Goal: Information Seeking & Learning: Learn about a topic

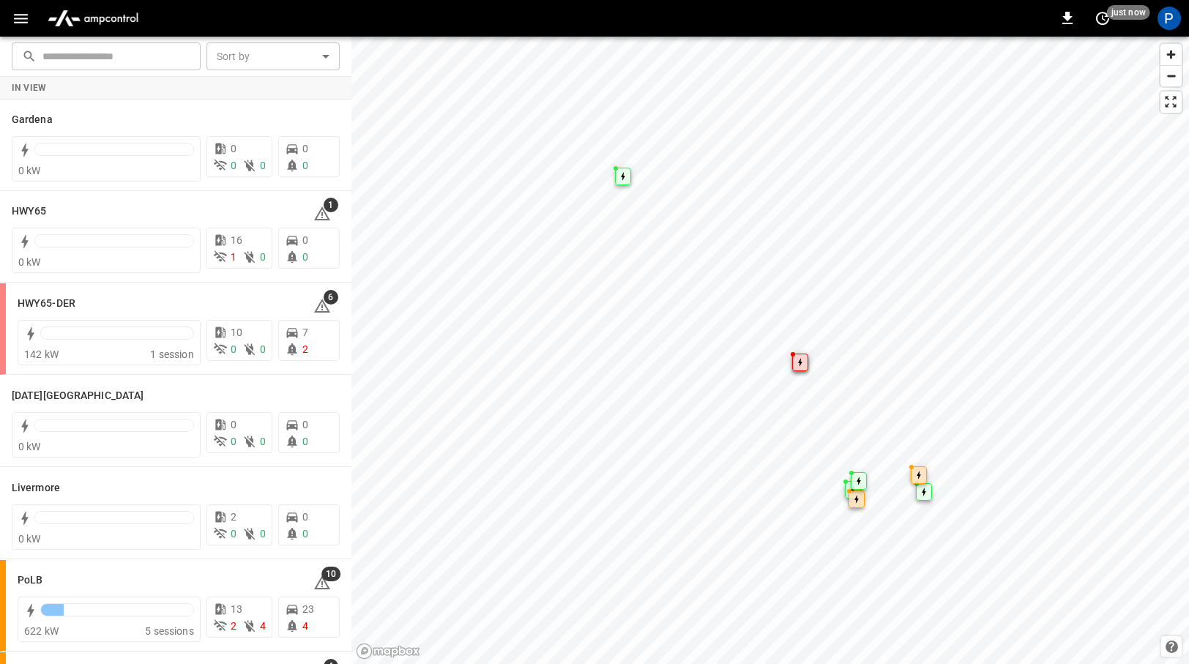
click at [15, 18] on icon "button" at bounding box center [21, 19] width 14 height 10
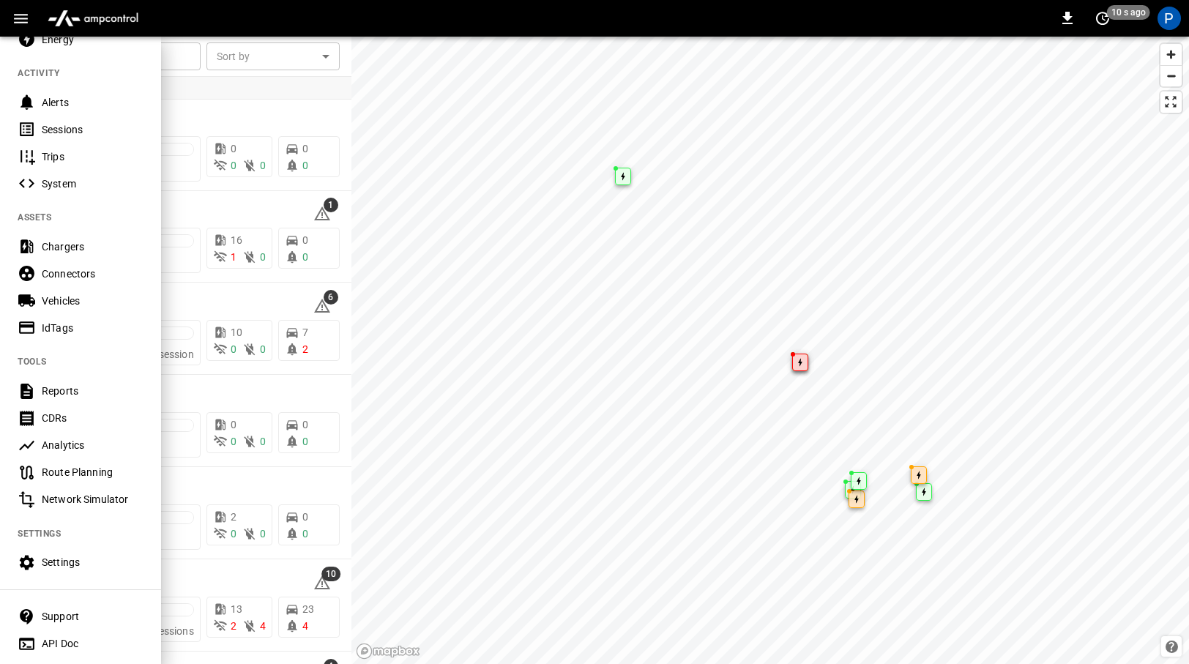
scroll to position [133, 0]
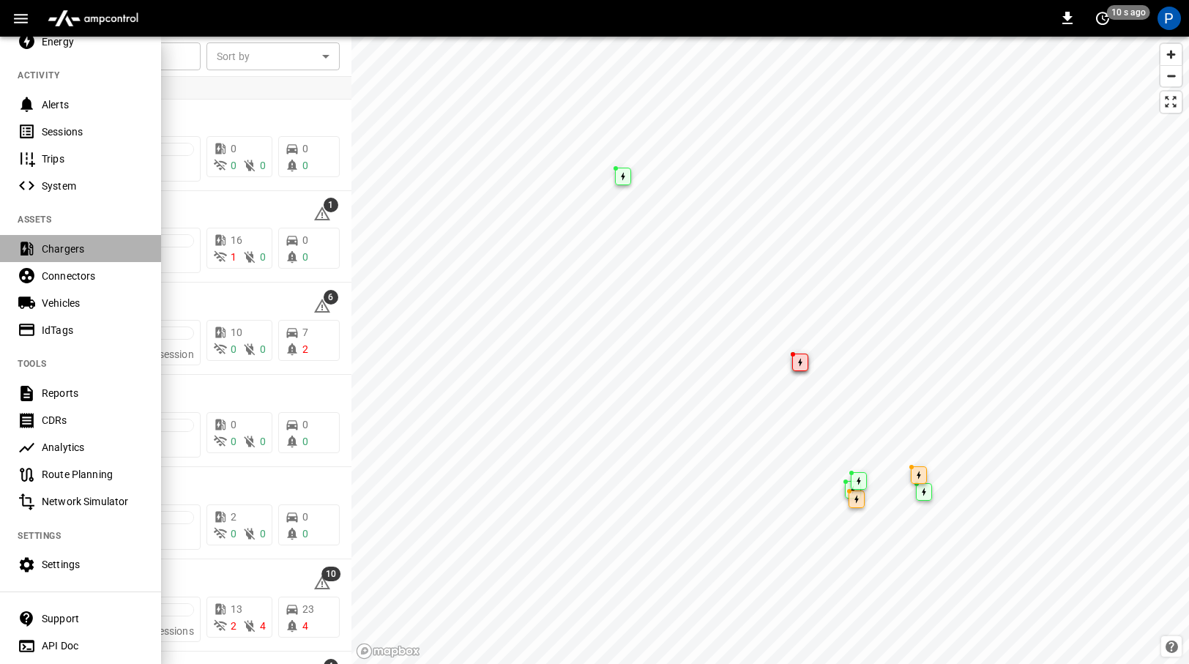
click at [72, 247] on div "Chargers" at bounding box center [93, 249] width 102 height 15
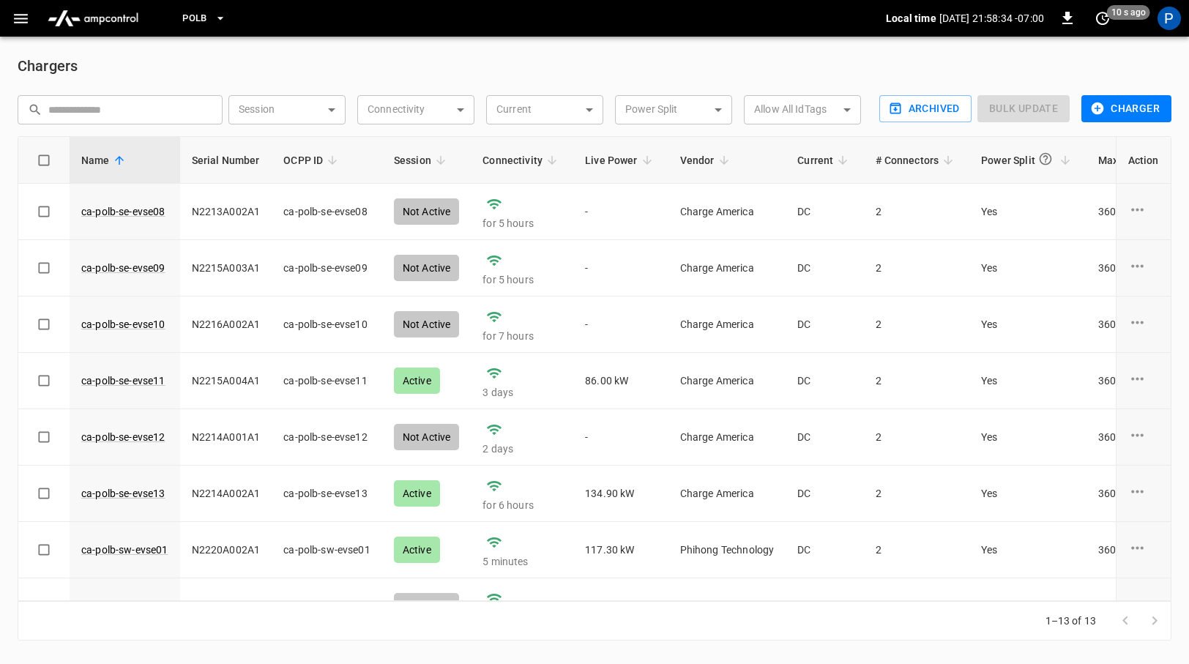
click at [223, 15] on icon "button" at bounding box center [220, 18] width 15 height 15
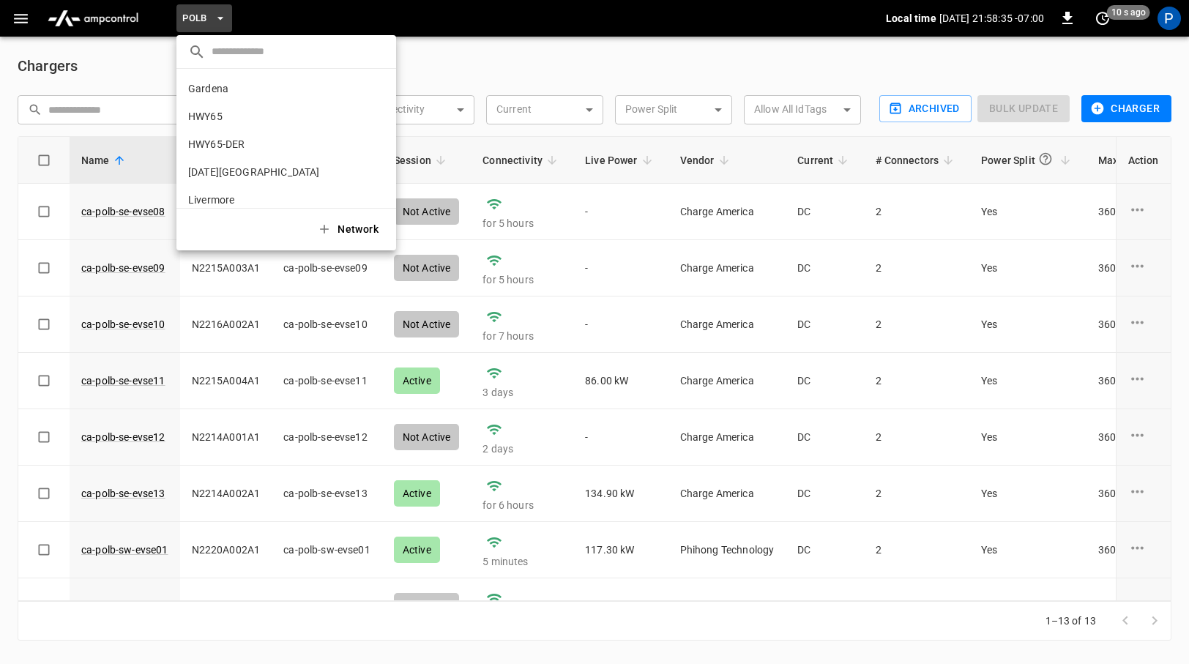
scroll to position [123, 0]
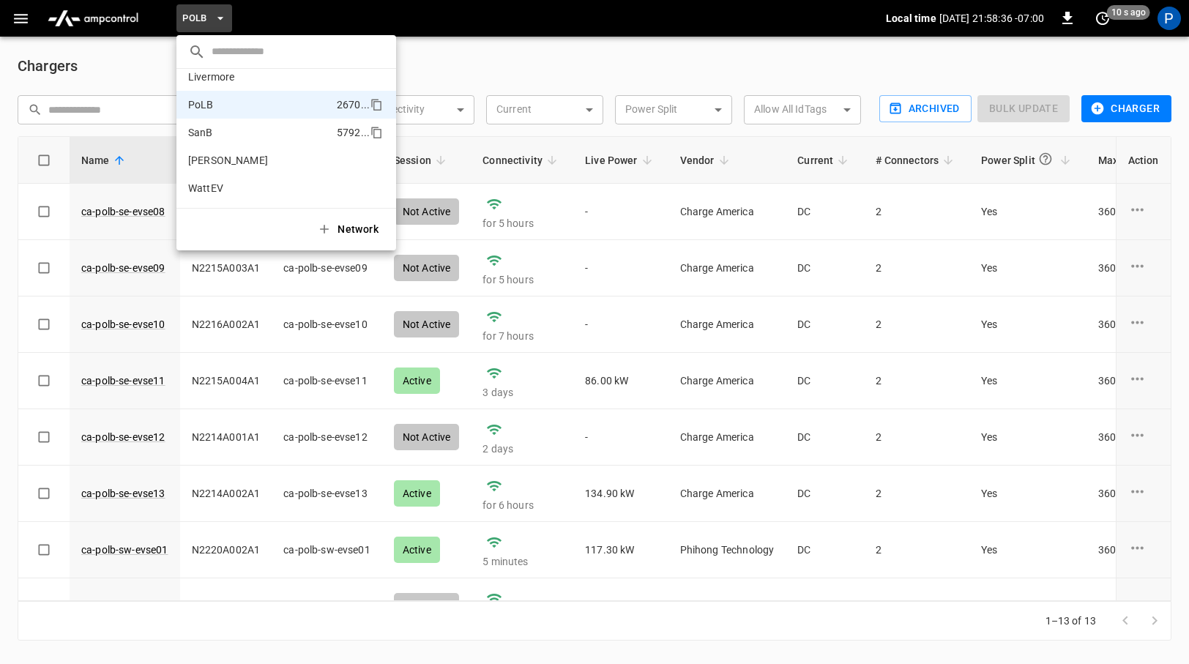
click at [234, 132] on p "SanB" at bounding box center [259, 132] width 143 height 15
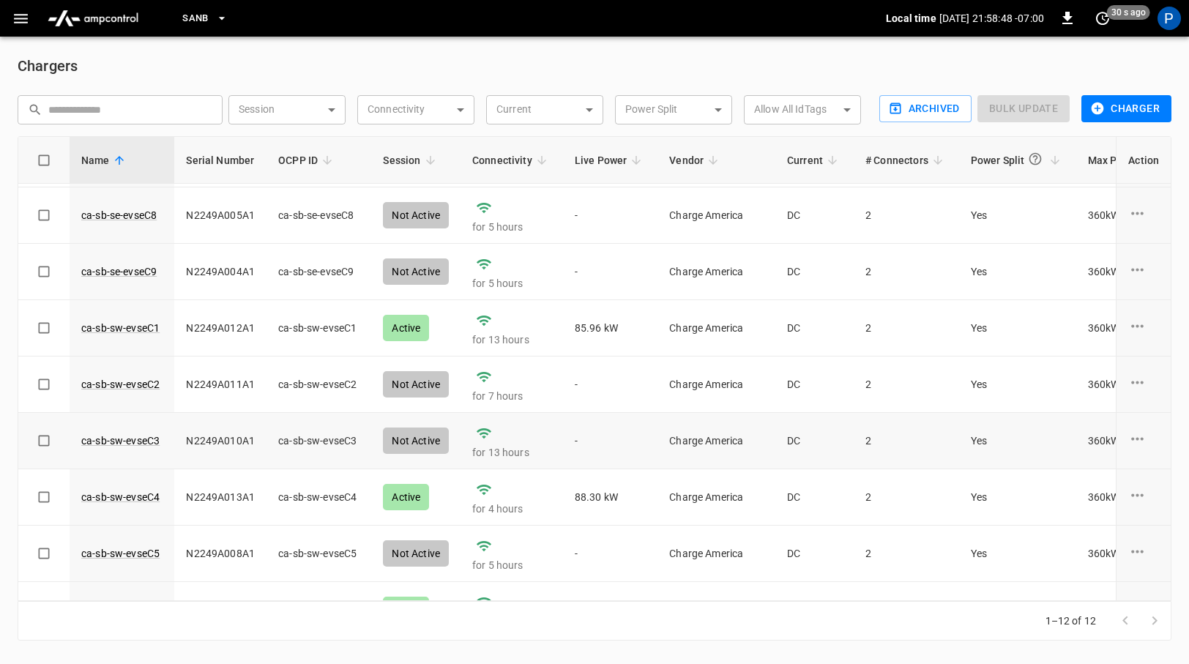
scroll to position [209, 0]
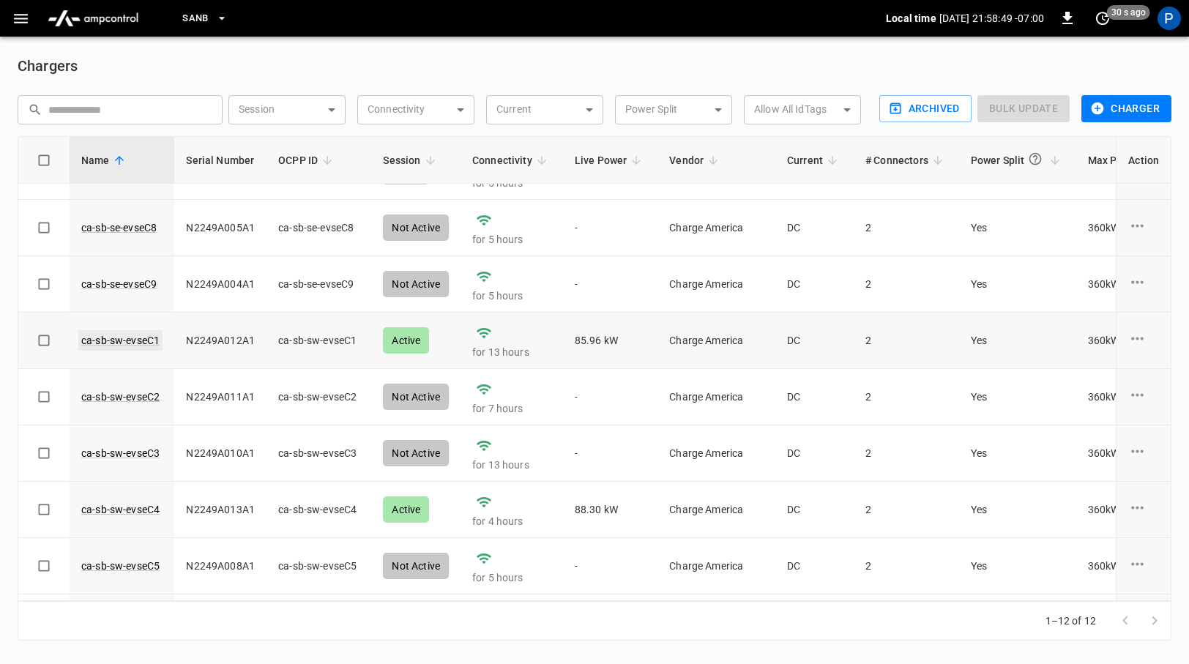
click at [132, 341] on link "ca-sb-sw-evseC1" at bounding box center [120, 340] width 84 height 20
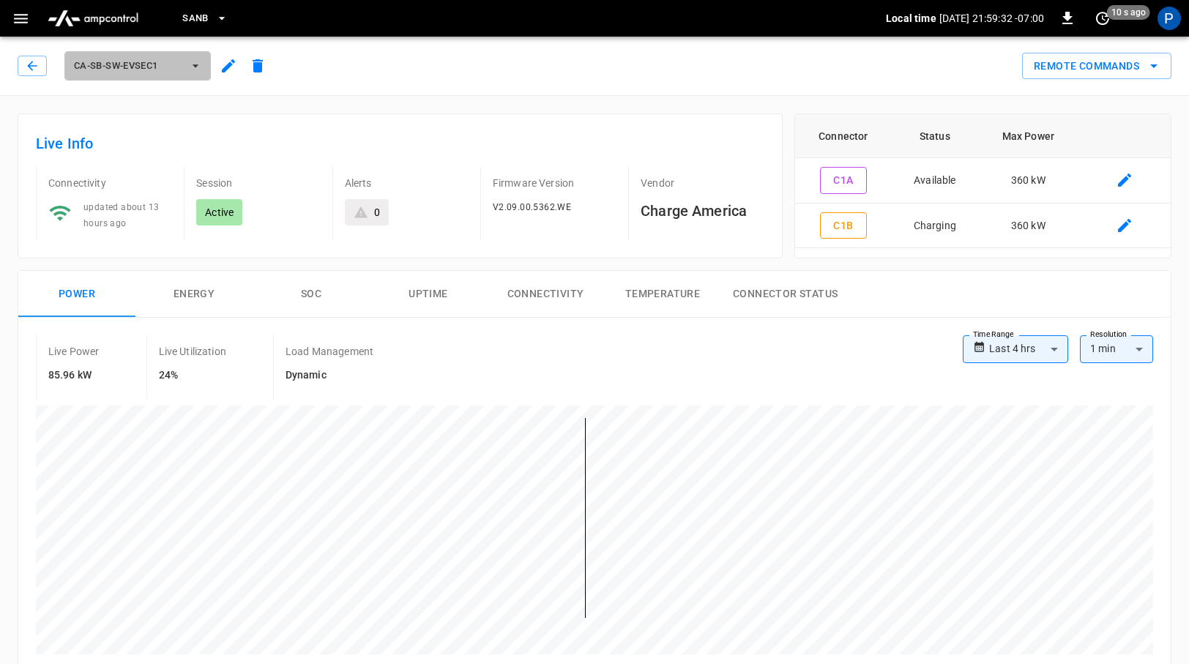
drag, startPoint x: 172, startPoint y: 63, endPoint x: 113, endPoint y: 64, distance: 58.6
click at [113, 64] on span "ca-sb-sw-evseC1" at bounding box center [128, 66] width 108 height 17
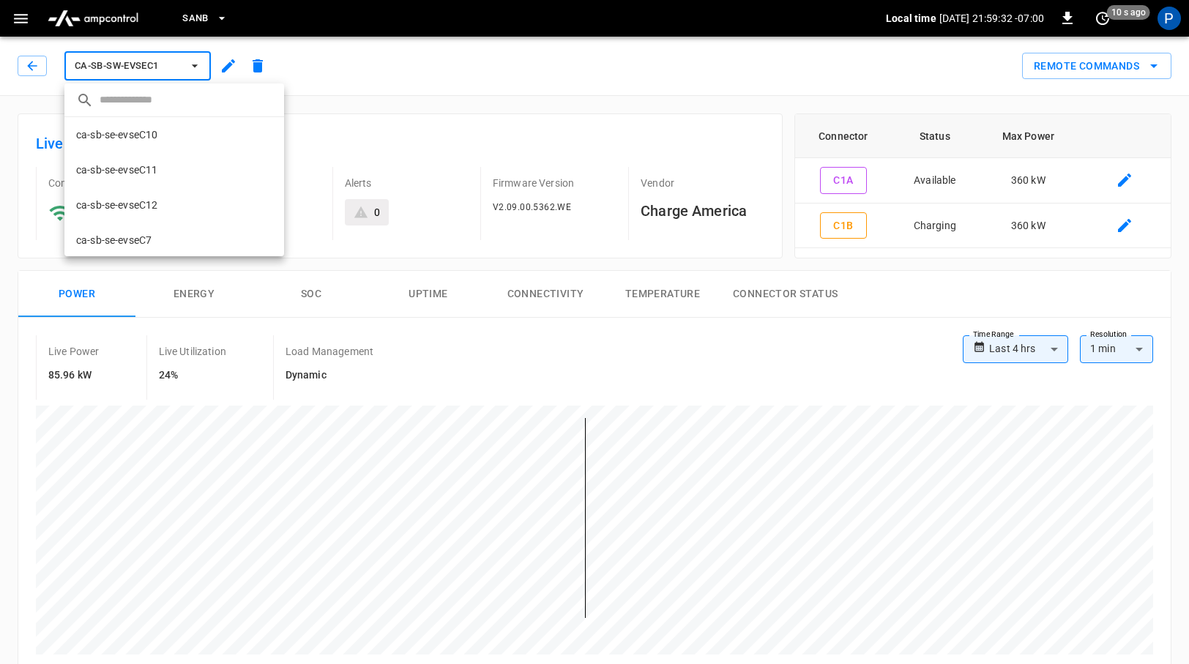
scroll to position [201, 0]
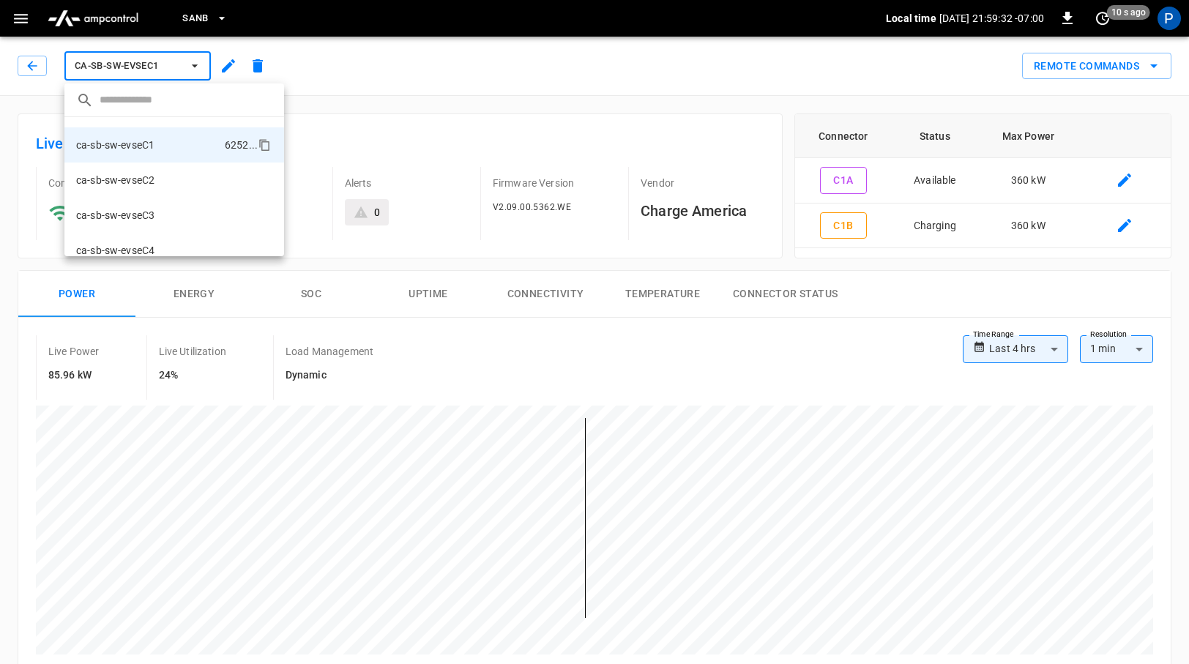
click at [42, 59] on div at bounding box center [594, 332] width 1189 height 664
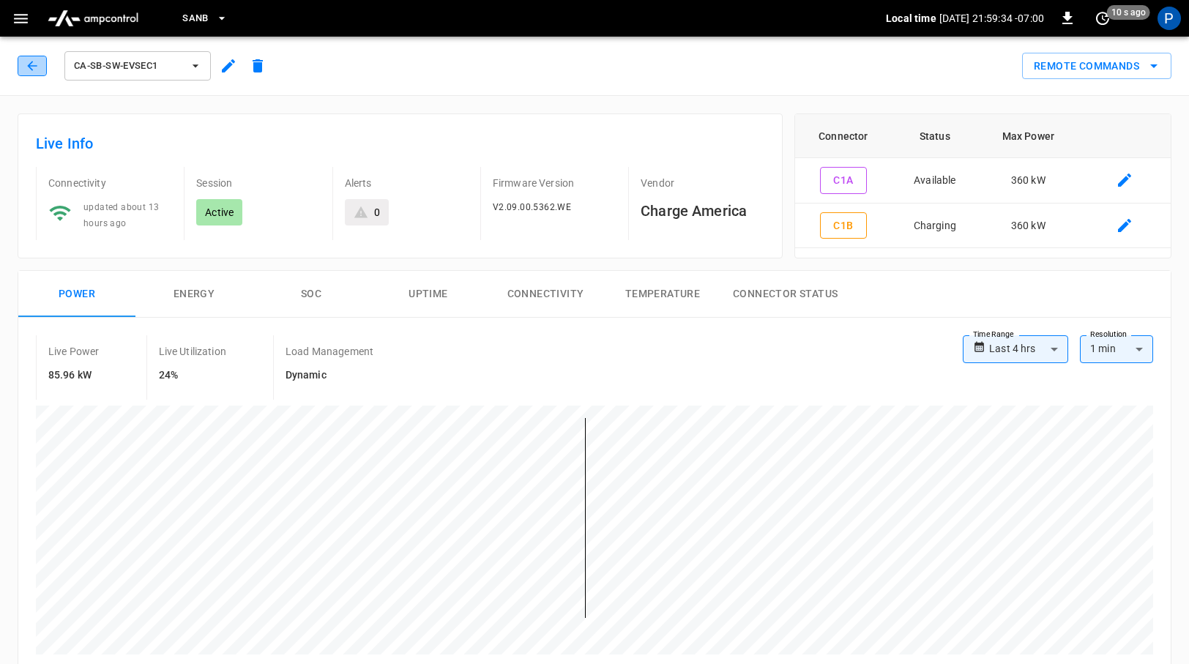
click at [34, 68] on icon "button" at bounding box center [32, 66] width 15 height 15
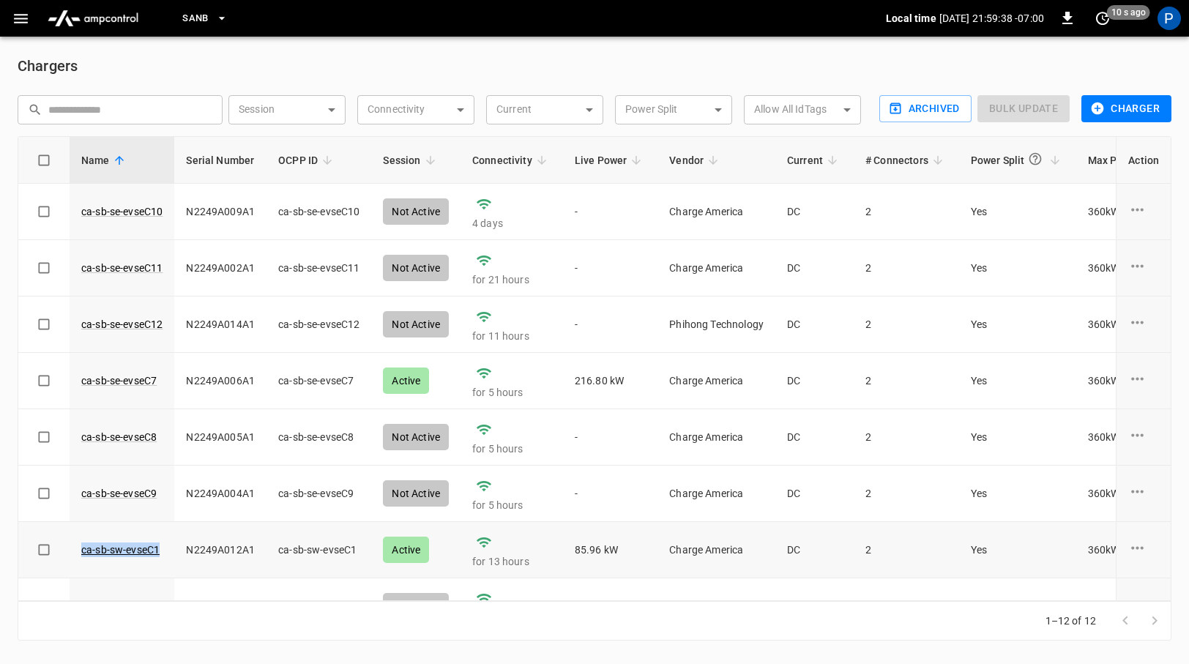
drag, startPoint x: 160, startPoint y: 553, endPoint x: 77, endPoint y: 548, distance: 83.6
click at [77, 548] on td "ca-sb-sw-evseC1" at bounding box center [122, 550] width 105 height 56
copy link "ca-sb-sw-evseC1"
drag, startPoint x: 164, startPoint y: 493, endPoint x: 123, endPoint y: 490, distance: 41.1
click at [124, 490] on td "ca-sb-se-evseC9" at bounding box center [122, 494] width 105 height 56
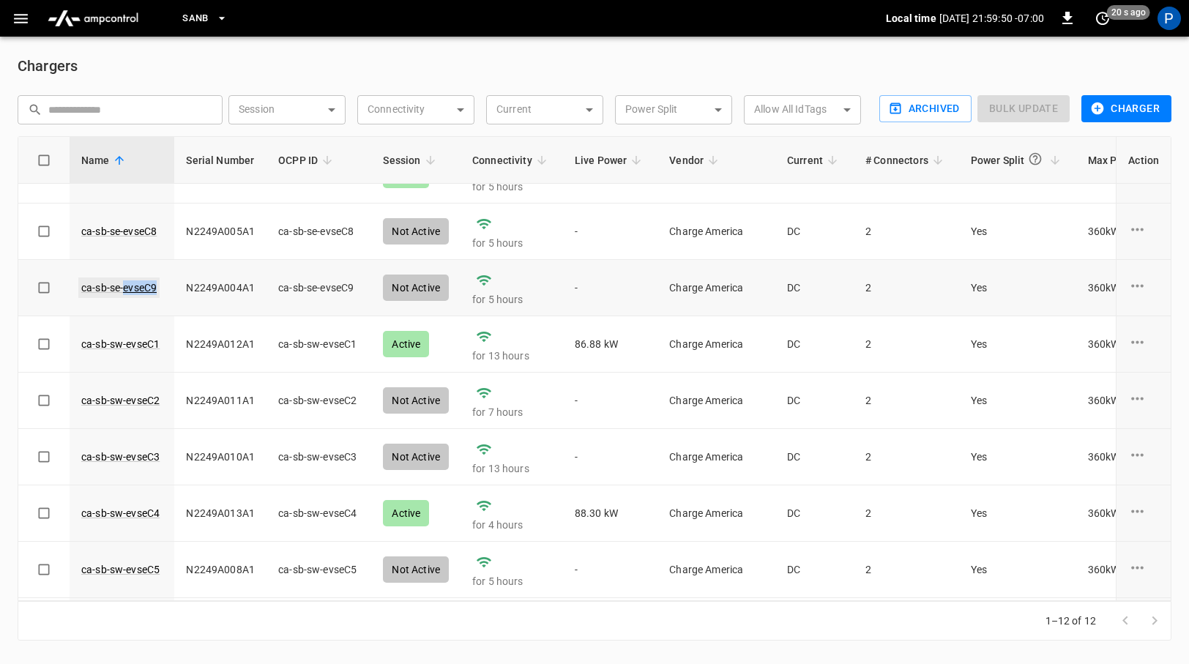
scroll to position [260, 0]
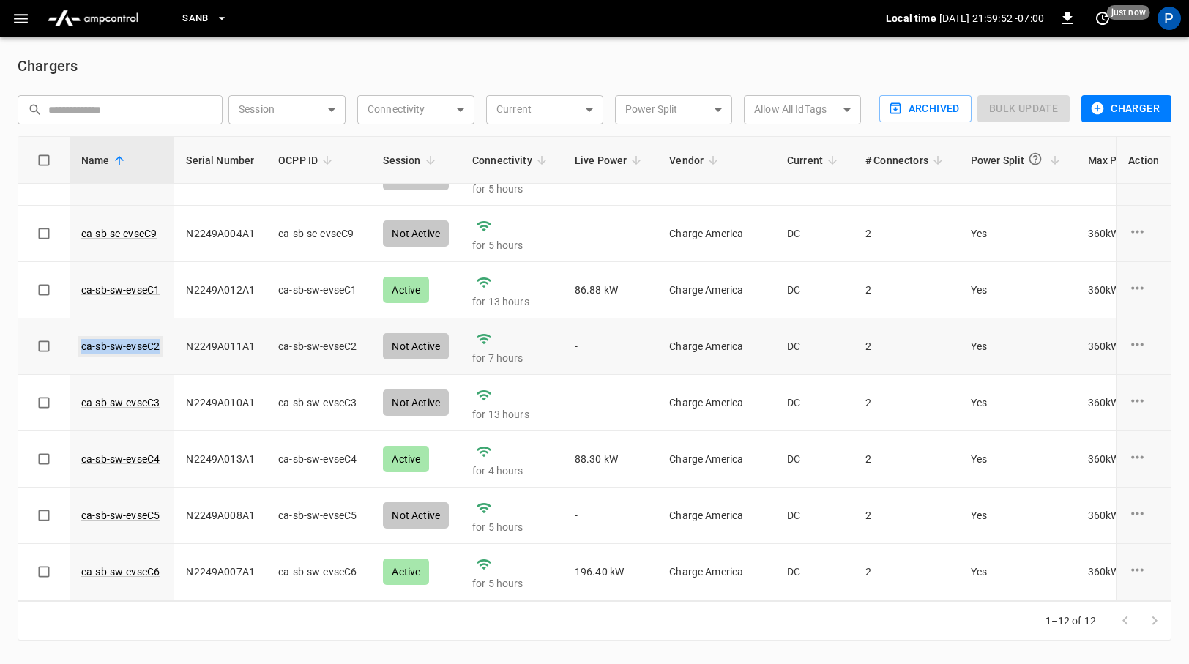
drag, startPoint x: 164, startPoint y: 341, endPoint x: 81, endPoint y: 347, distance: 83.6
click at [81, 347] on td "ca-sb-sw-evseC2" at bounding box center [122, 346] width 105 height 56
copy link "ca-sb-sw-evseC2"
drag, startPoint x: 172, startPoint y: 406, endPoint x: 81, endPoint y: 399, distance: 91.1
click at [81, 399] on td "ca-sb-sw-evseC3" at bounding box center [122, 403] width 105 height 56
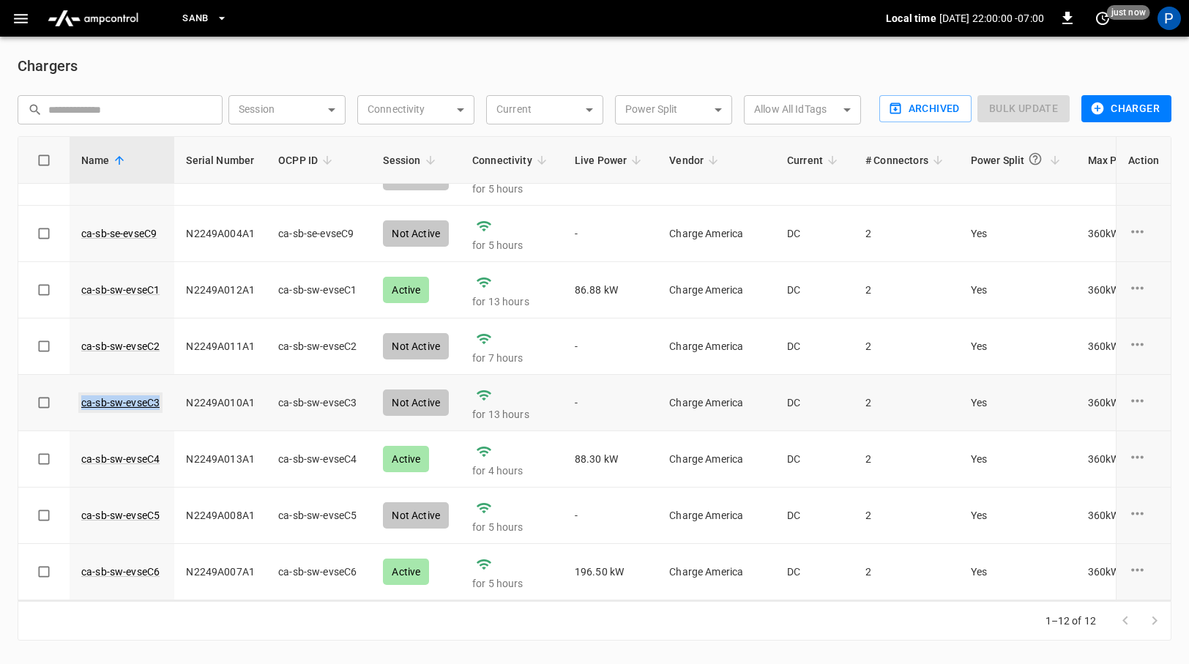
copy link "ca-sb-sw-evseC3"
drag, startPoint x: 167, startPoint y: 457, endPoint x: 76, endPoint y: 454, distance: 90.8
click at [76, 454] on td "ca-sb-sw-evseC4" at bounding box center [122, 459] width 105 height 56
copy link "ca-sb-sw-evseC4"
drag, startPoint x: 176, startPoint y: 520, endPoint x: 78, endPoint y: 513, distance: 98.3
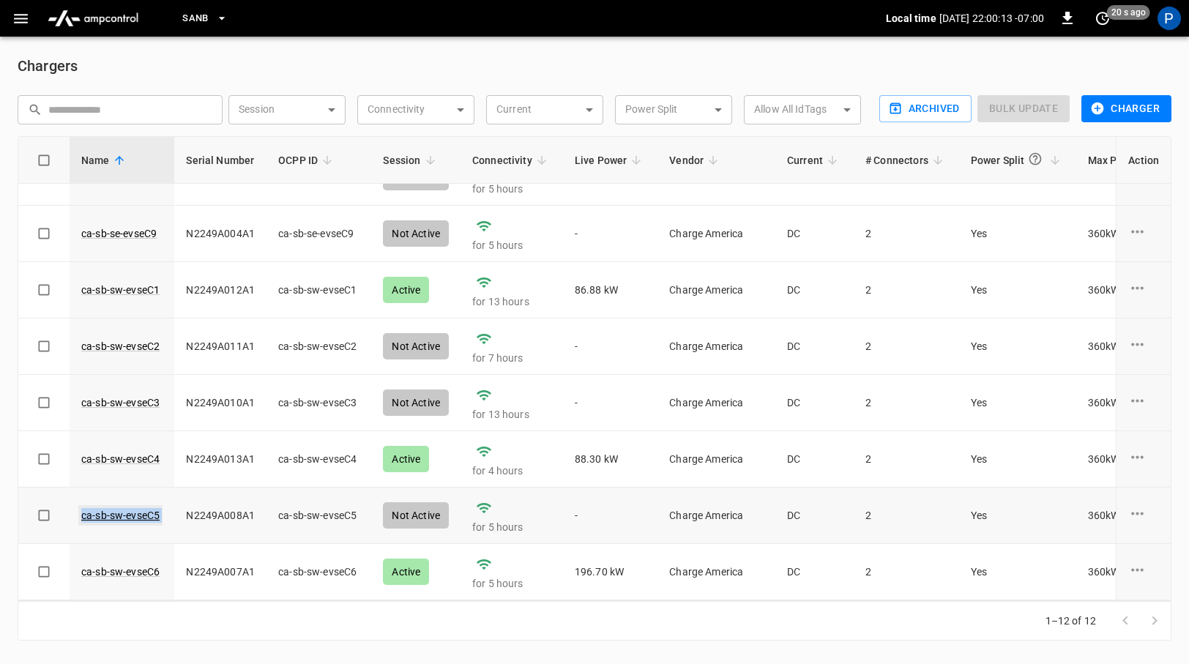
click at [78, 513] on tr "ca-sb-sw-evseC5 N2249A008A1 ca-sb-sw-evseC5 Not Active for 5 hours - Charge Ame…" at bounding box center [917, 515] width 1798 height 56
copy link "ca-sb-sw-evseC5"
drag, startPoint x: 163, startPoint y: 578, endPoint x: 75, endPoint y: 575, distance: 87.9
click at [75, 575] on td "ca-sb-sw-evseC6" at bounding box center [122, 572] width 105 height 56
copy link "ca-sb-sw-evseC6"
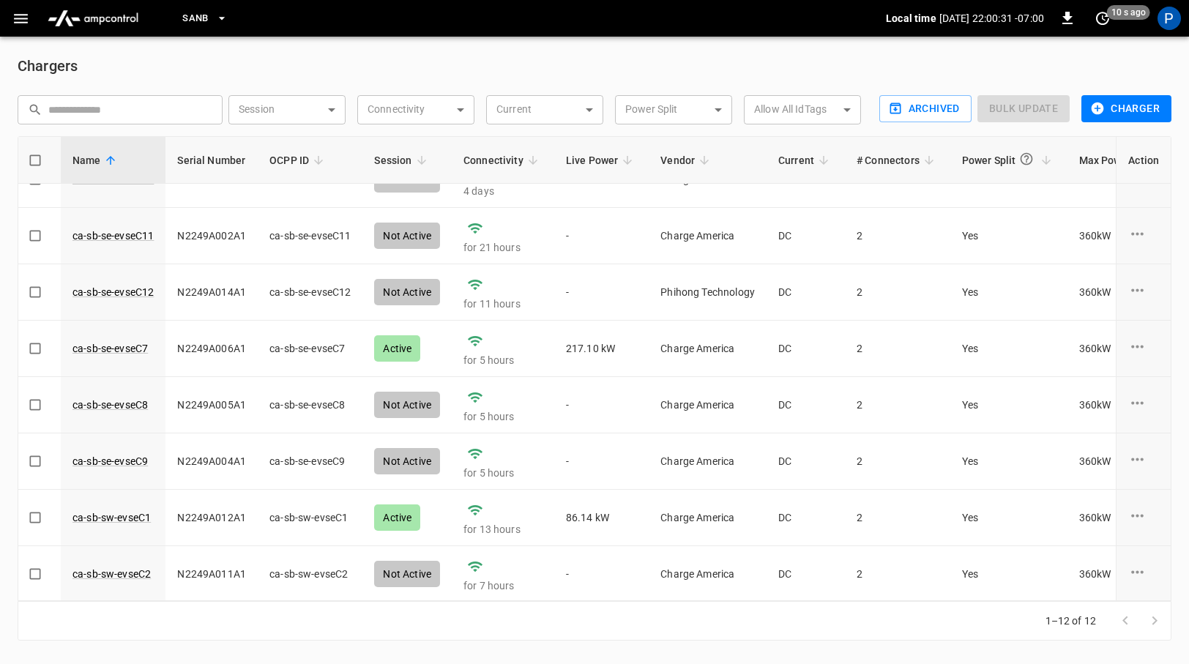
scroll to position [0, 9]
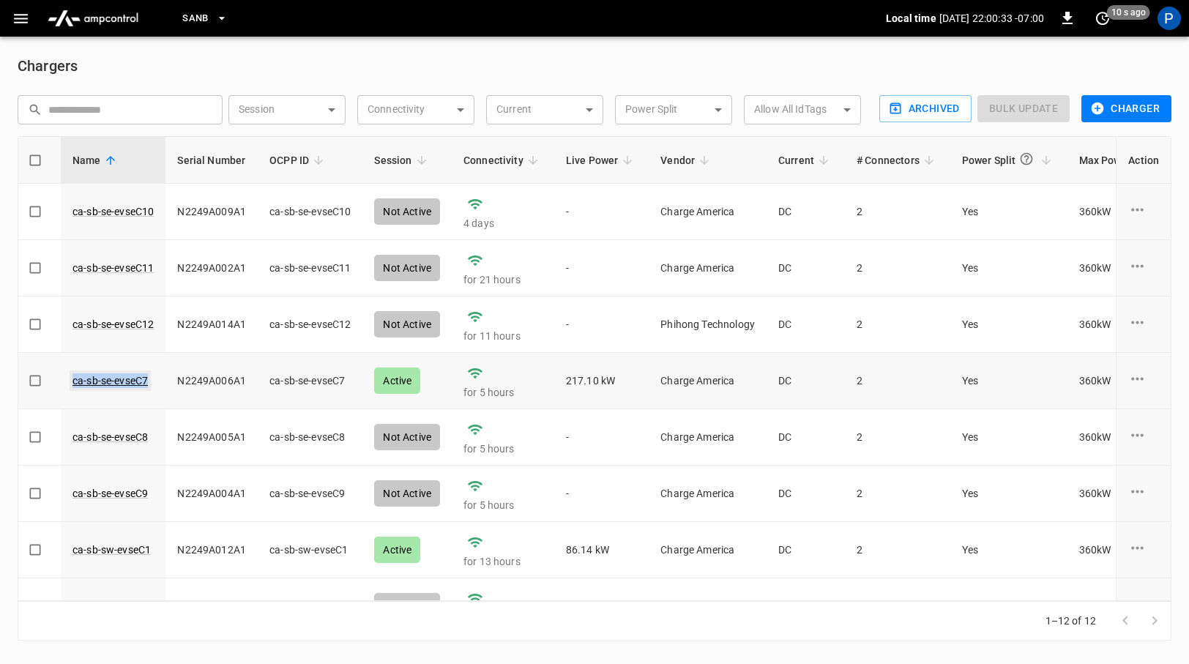
drag, startPoint x: 162, startPoint y: 381, endPoint x: 73, endPoint y: 376, distance: 88.7
click at [73, 376] on td "ca-sb-se-evseC7" at bounding box center [113, 381] width 105 height 56
copy link "ca-sb-se-evseC7"
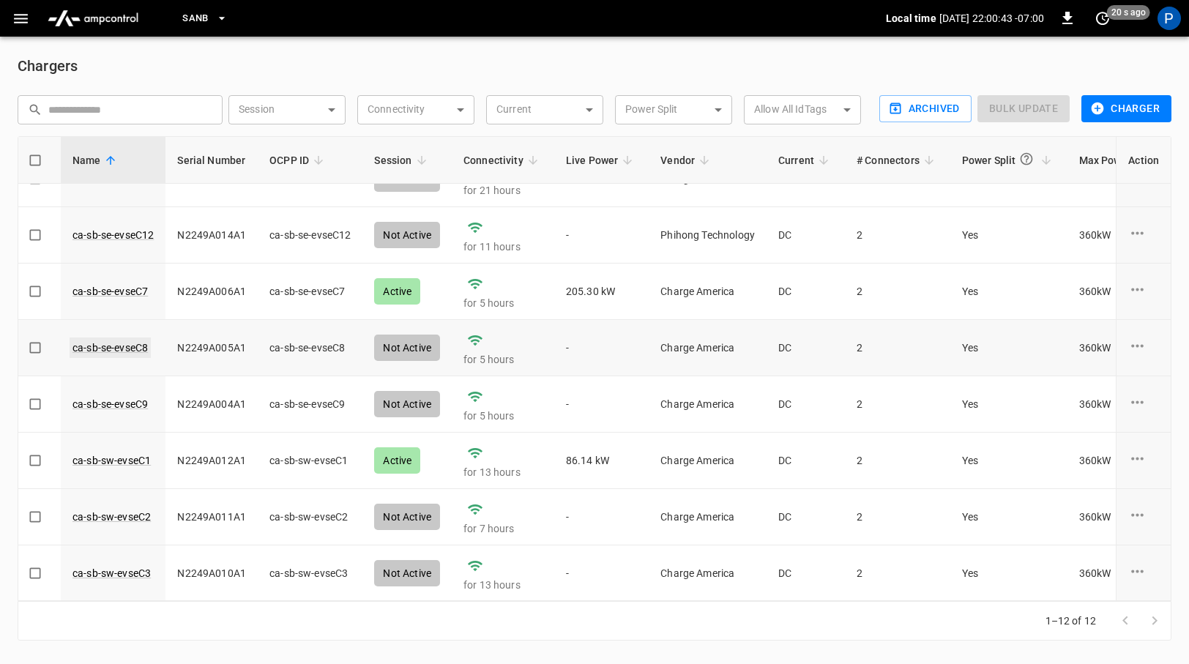
scroll to position [89, 10]
drag, startPoint x: 159, startPoint y: 351, endPoint x: 71, endPoint y: 348, distance: 87.9
click at [71, 348] on td "ca-sb-se-evseC8" at bounding box center [112, 348] width 105 height 56
copy link "ca-sb-se-evseC8"
drag, startPoint x: 151, startPoint y: 411, endPoint x: 62, endPoint y: 403, distance: 88.9
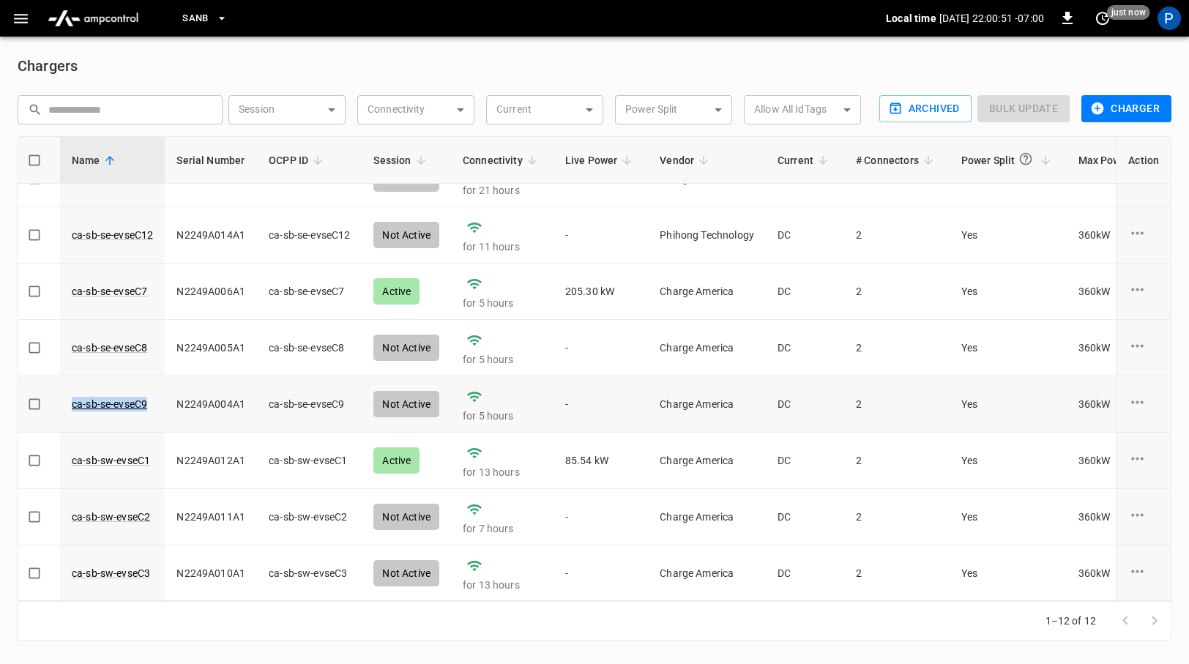
click at [62, 403] on td "ca-sb-se-evseC9" at bounding box center [112, 404] width 105 height 56
copy link "ca-sb-se-evseC9"
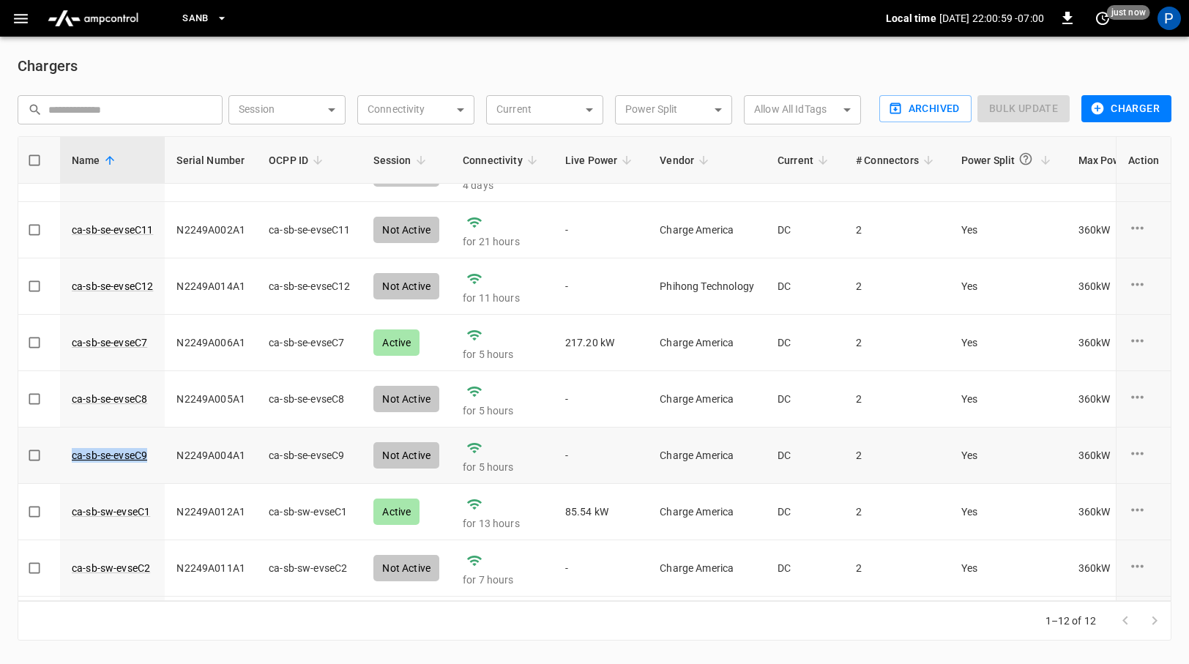
scroll to position [0, 10]
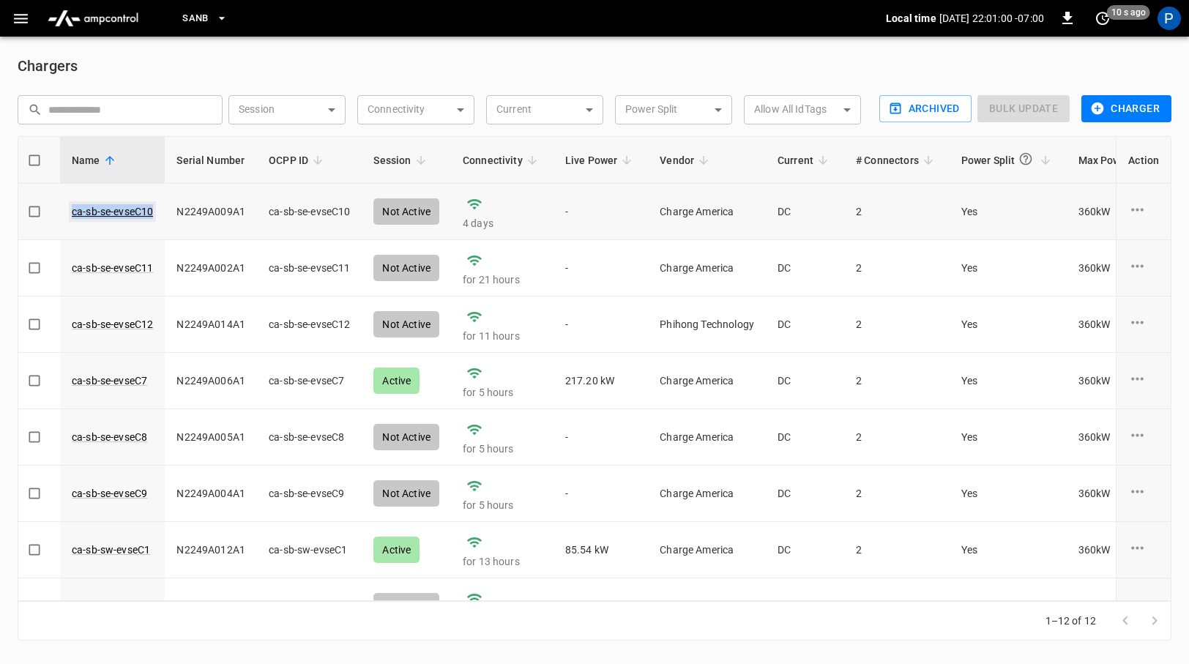
drag, startPoint x: 157, startPoint y: 212, endPoint x: 72, endPoint y: 212, distance: 84.2
click at [72, 212] on td "ca-sb-se-evseC10" at bounding box center [112, 212] width 105 height 56
copy link "ca-sb-se-evseC10"
drag, startPoint x: 162, startPoint y: 266, endPoint x: 70, endPoint y: 261, distance: 93.1
click at [70, 261] on td "ca-sb-se-evseC11" at bounding box center [112, 268] width 105 height 56
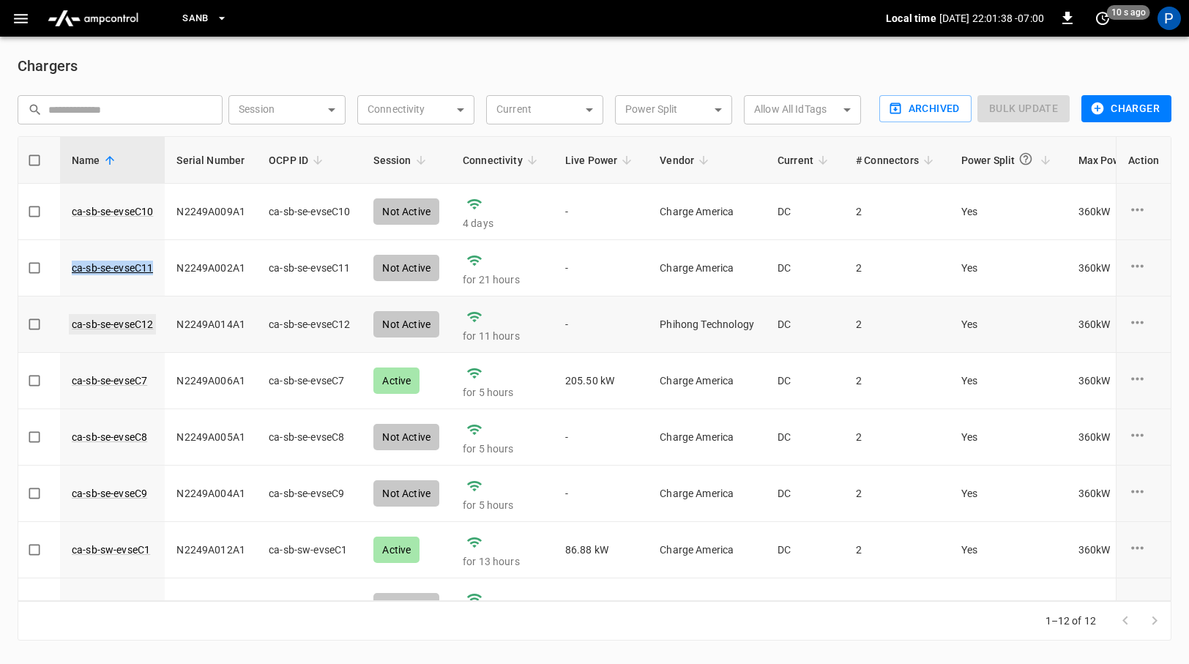
click at [125, 335] on link "ca-sb-se-evseC12" at bounding box center [112, 324] width 87 height 20
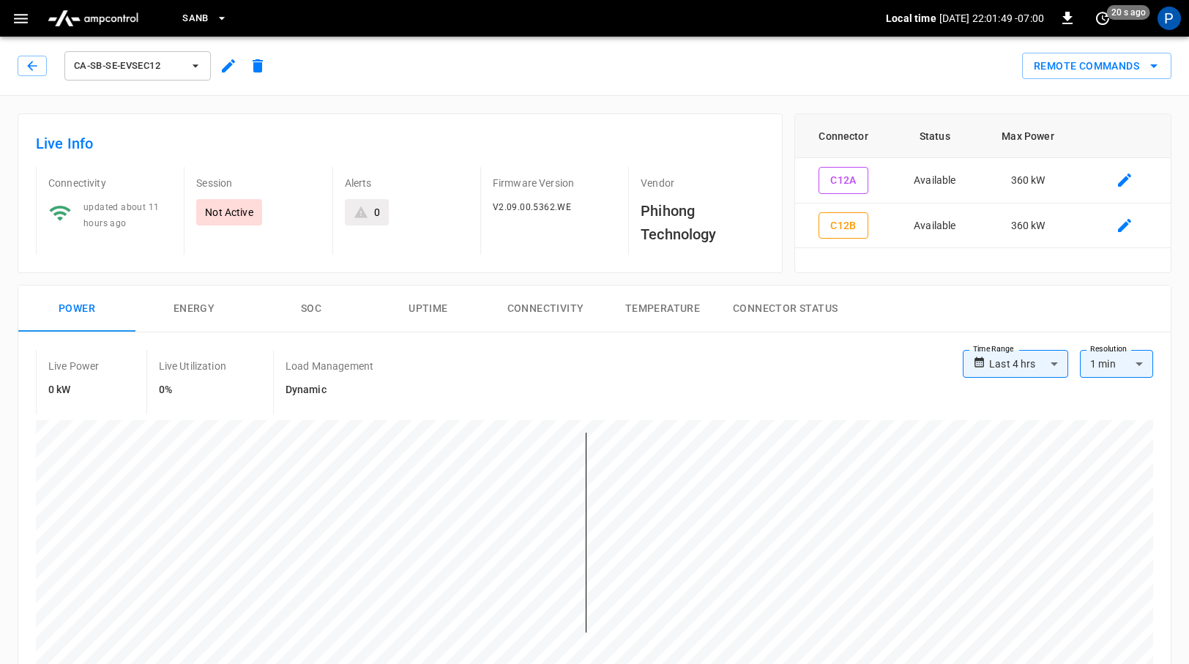
click at [192, 67] on icon "button" at bounding box center [195, 66] width 15 height 15
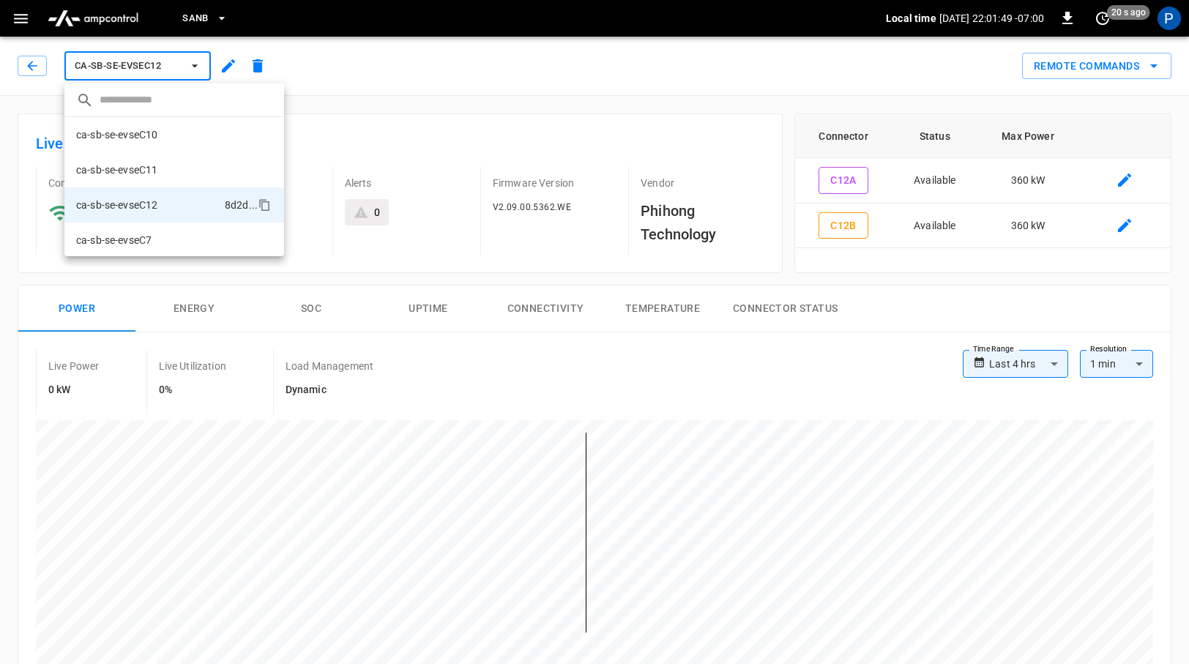
scroll to position [60, 0]
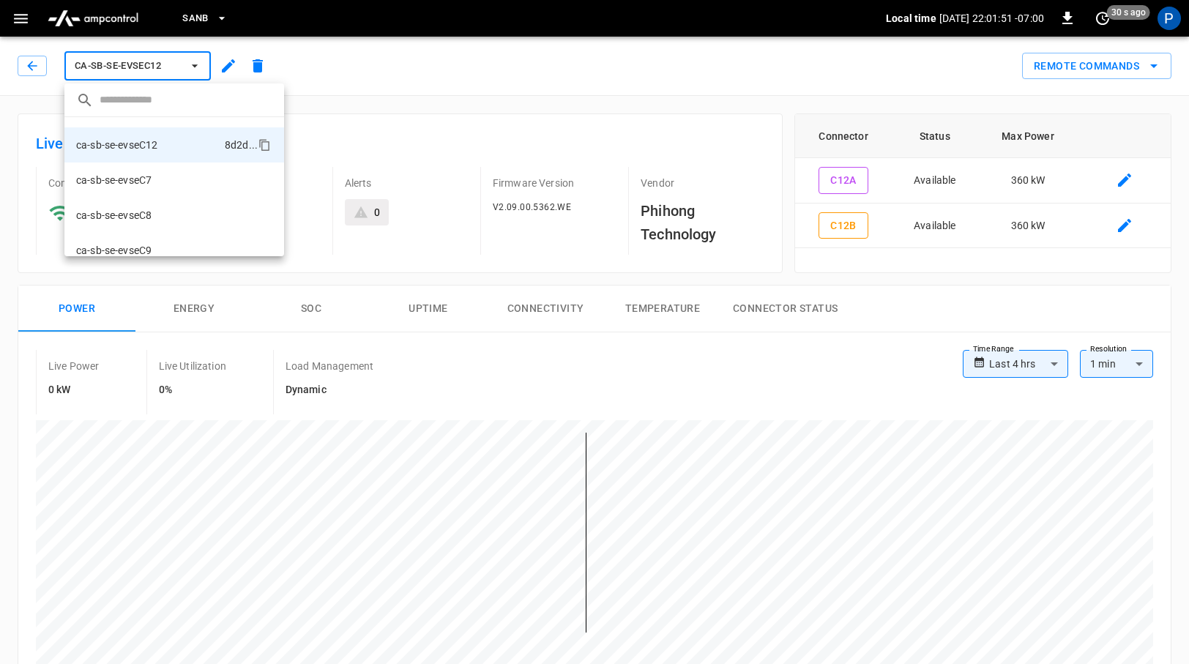
click at [372, 105] on div at bounding box center [594, 332] width 1189 height 664
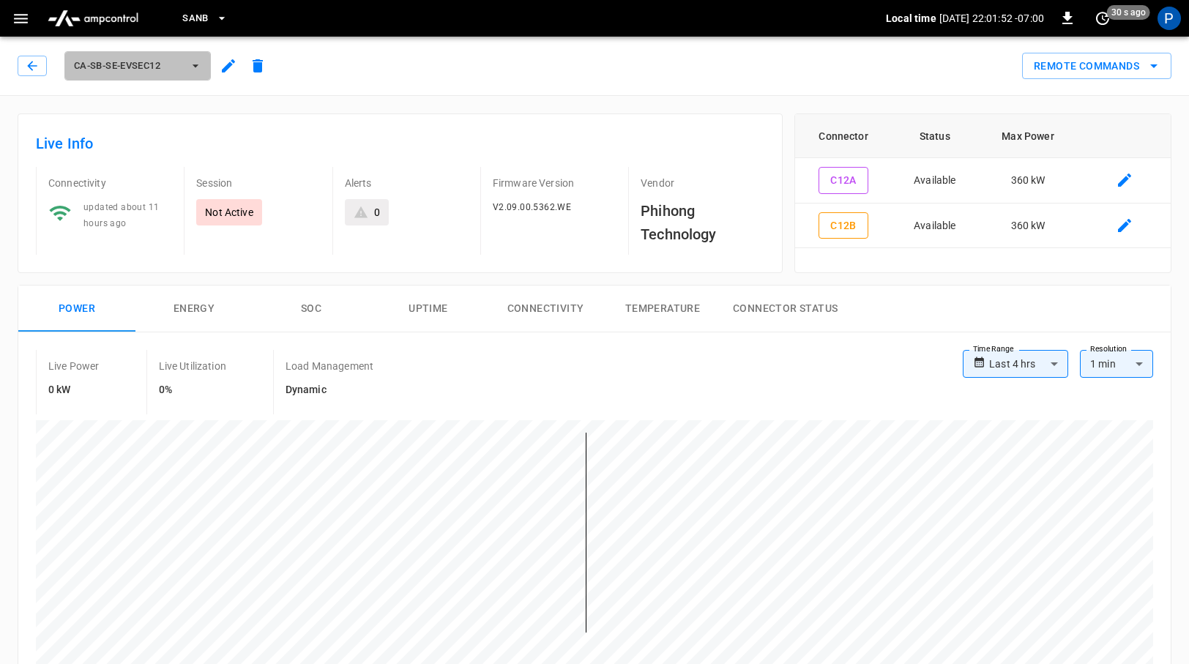
click at [193, 72] on icon "button" at bounding box center [195, 66] width 15 height 15
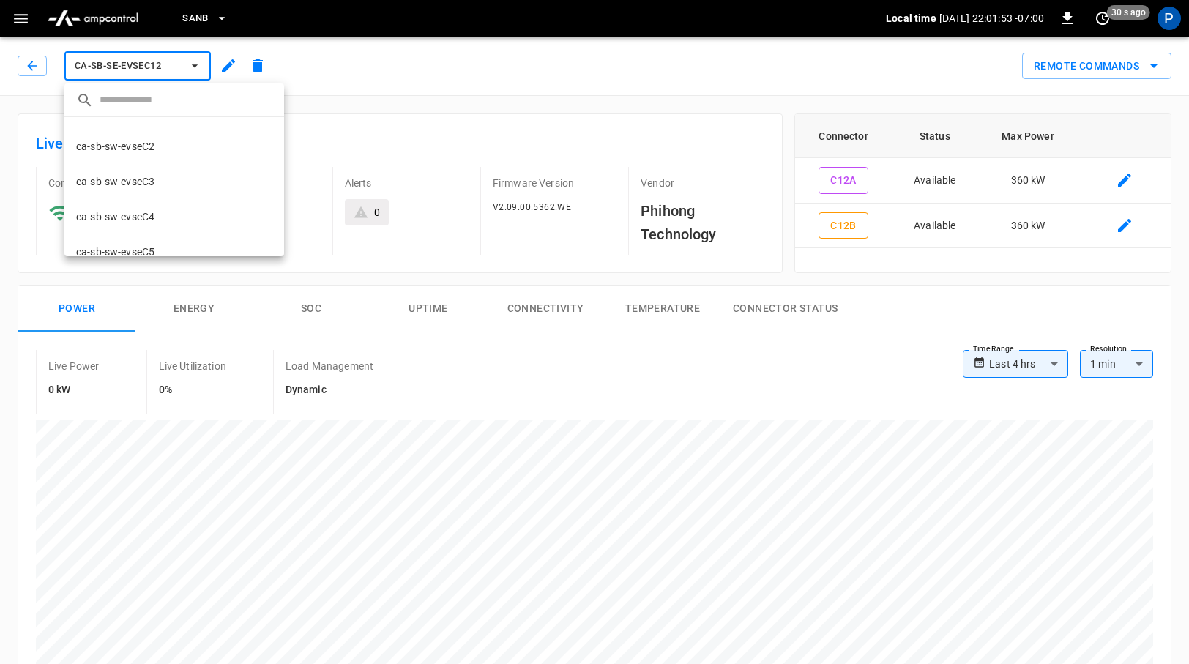
scroll to position [283, 0]
click at [141, 231] on li "ca-sb-sw-evseC6 b250 ..." at bounding box center [174, 238] width 220 height 35
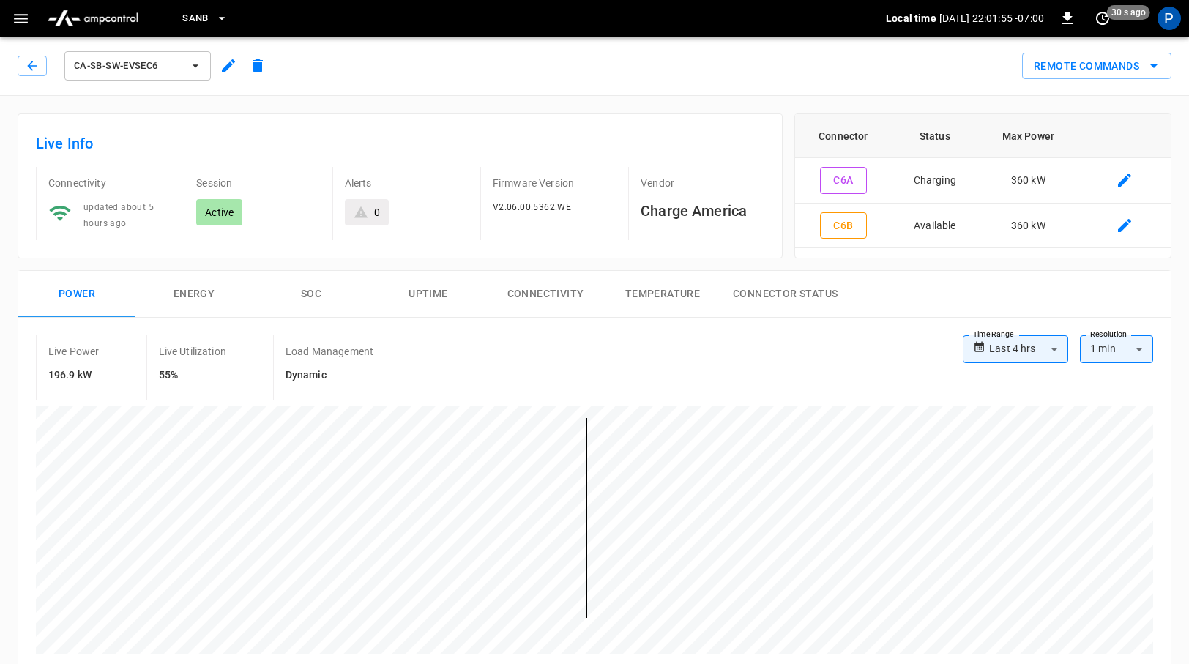
click at [197, 62] on icon "button" at bounding box center [195, 66] width 15 height 15
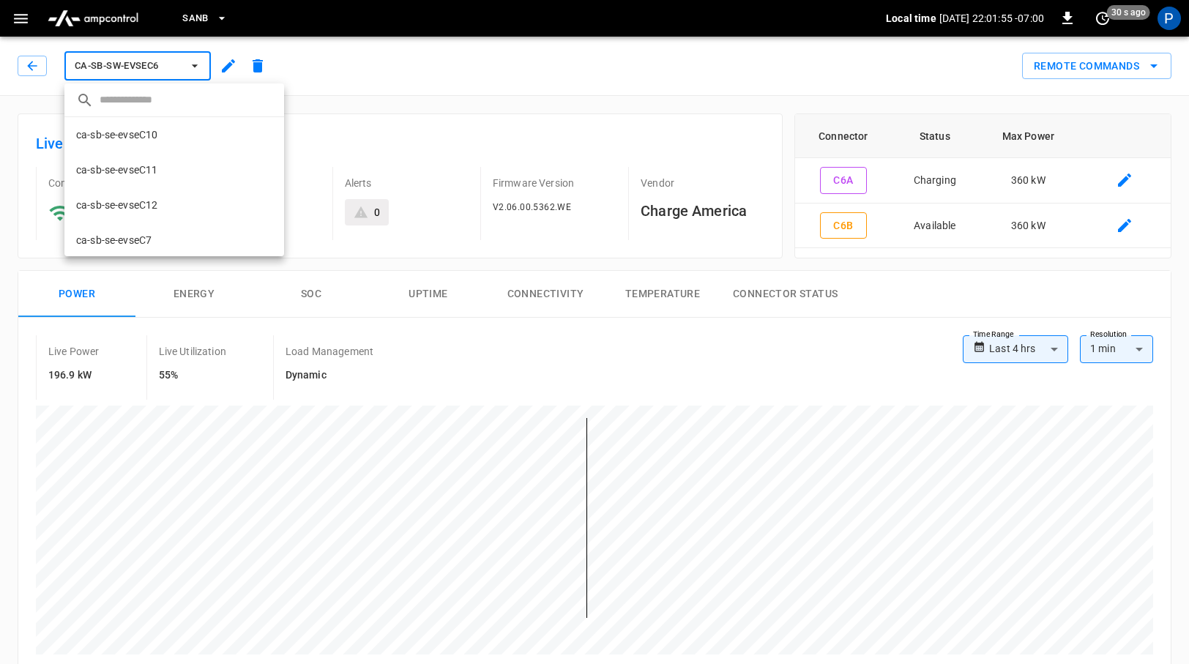
scroll to position [283, 0]
click at [171, 206] on li "ca-sb-sw-evseC5 279a ..." at bounding box center [174, 203] width 220 height 35
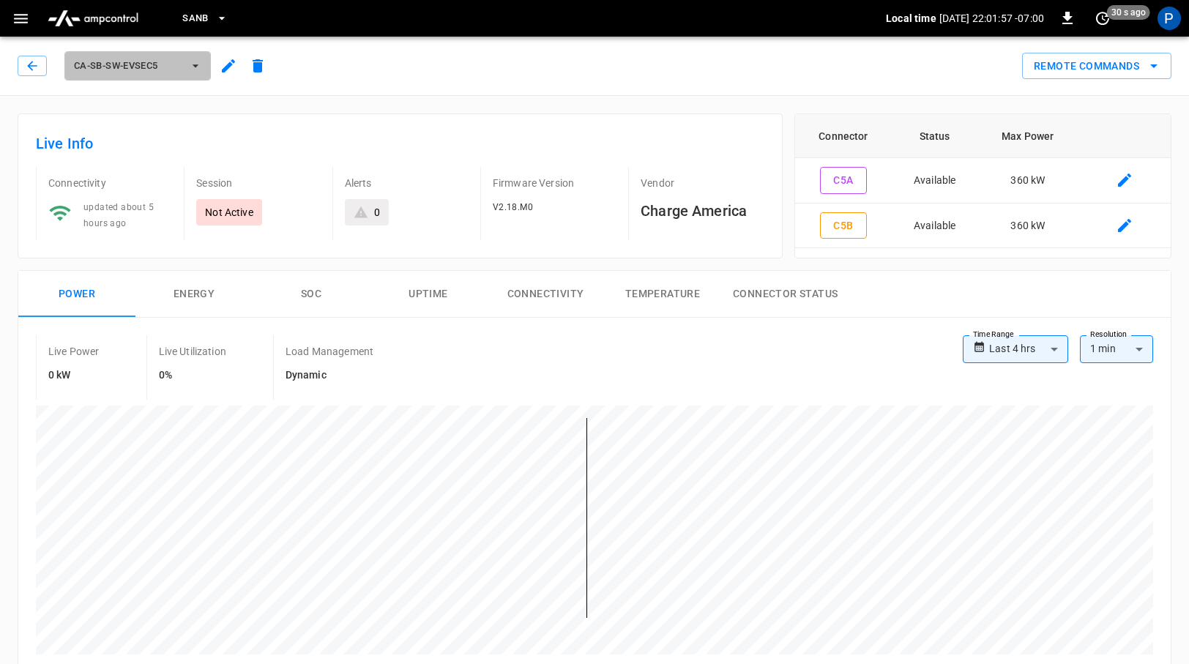
click at [199, 65] on icon "button" at bounding box center [195, 66] width 15 height 15
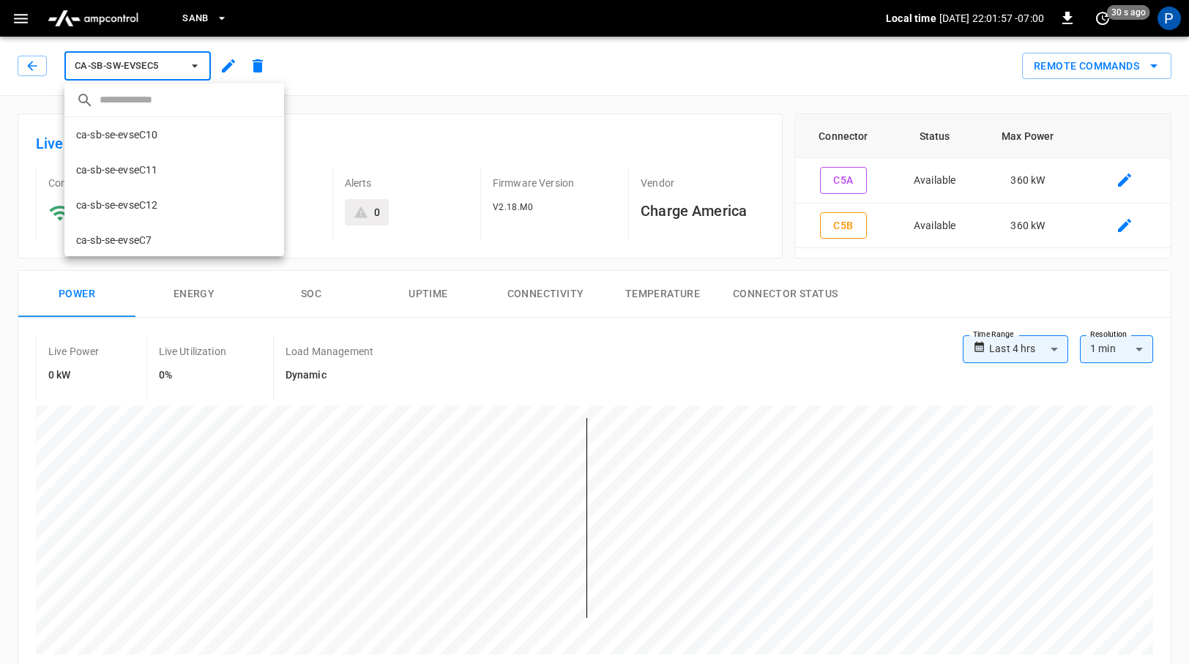
scroll to position [283, 0]
click at [180, 164] on li "ca-sb-sw-evseC4 d2b0 ..." at bounding box center [174, 168] width 220 height 35
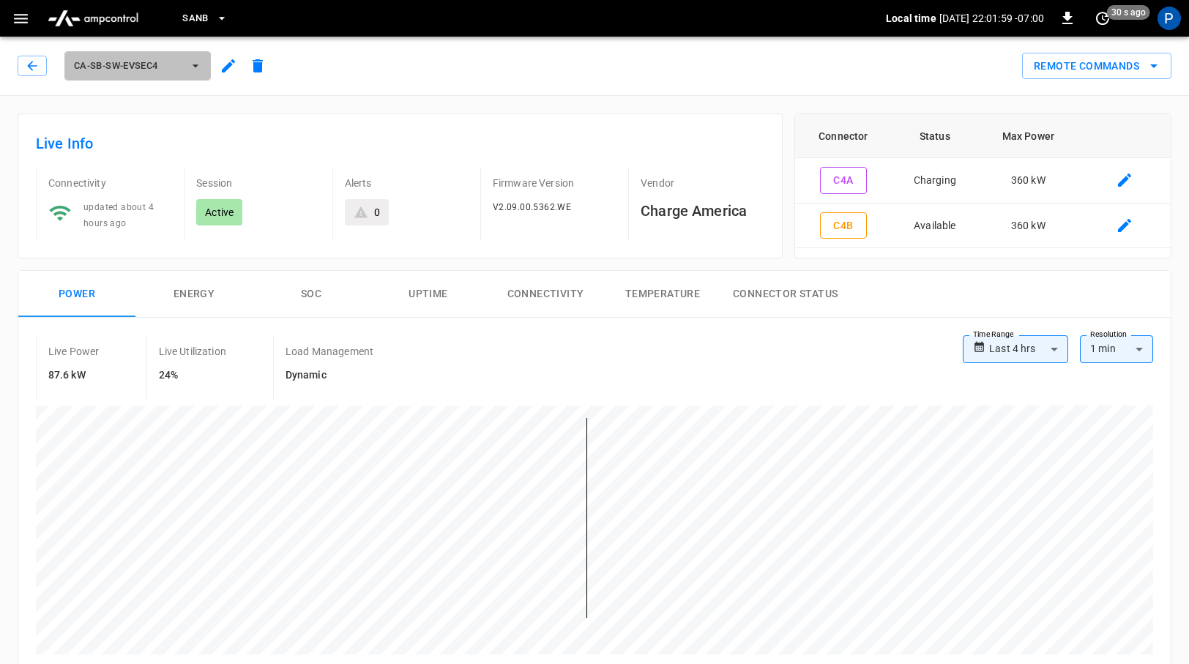
click at [202, 67] on icon "button" at bounding box center [195, 66] width 15 height 15
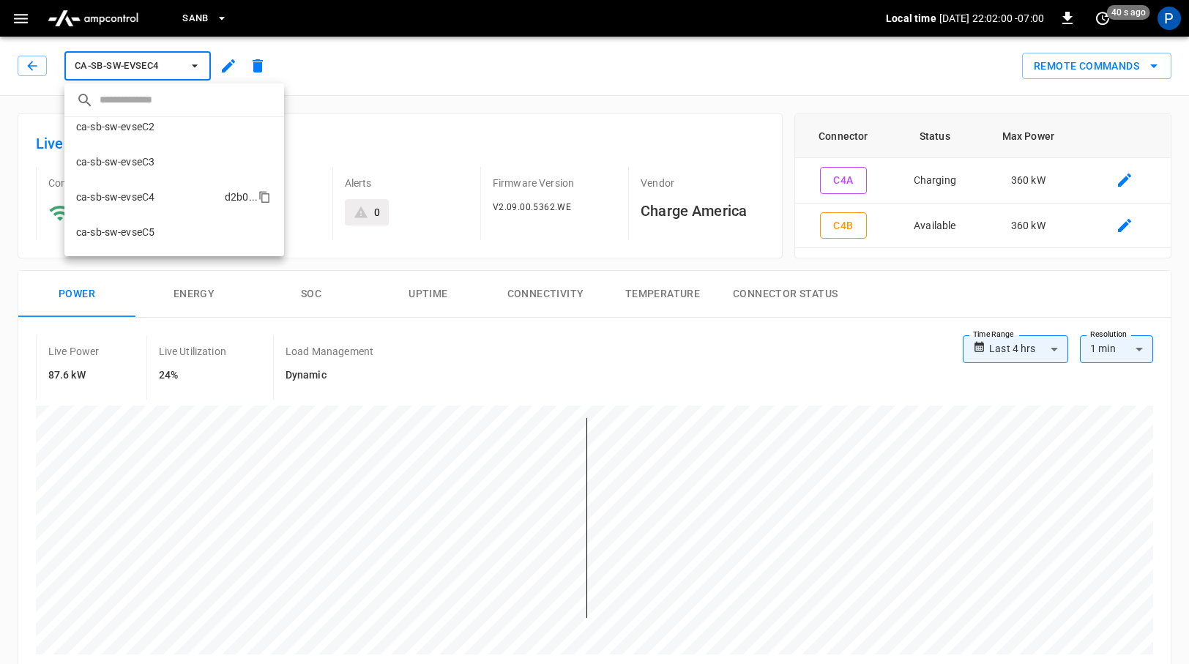
scroll to position [253, 0]
click at [174, 164] on li "ca-sb-sw-evseC3 c70a ..." at bounding box center [174, 162] width 220 height 35
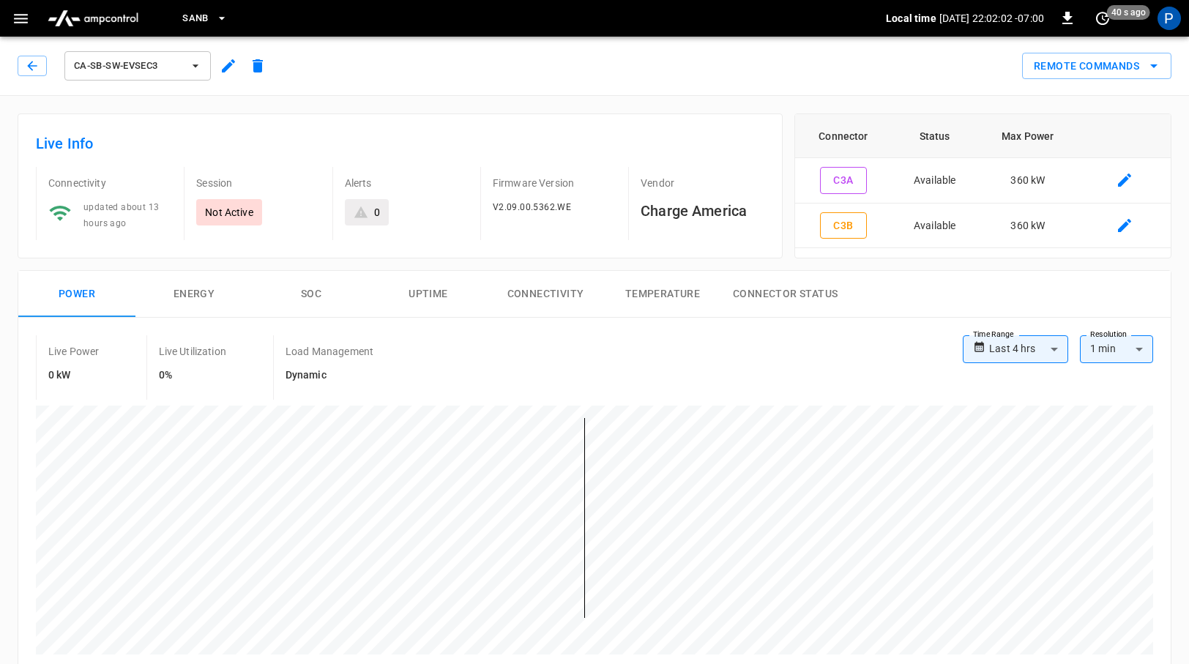
click at [199, 72] on icon "button" at bounding box center [195, 66] width 15 height 15
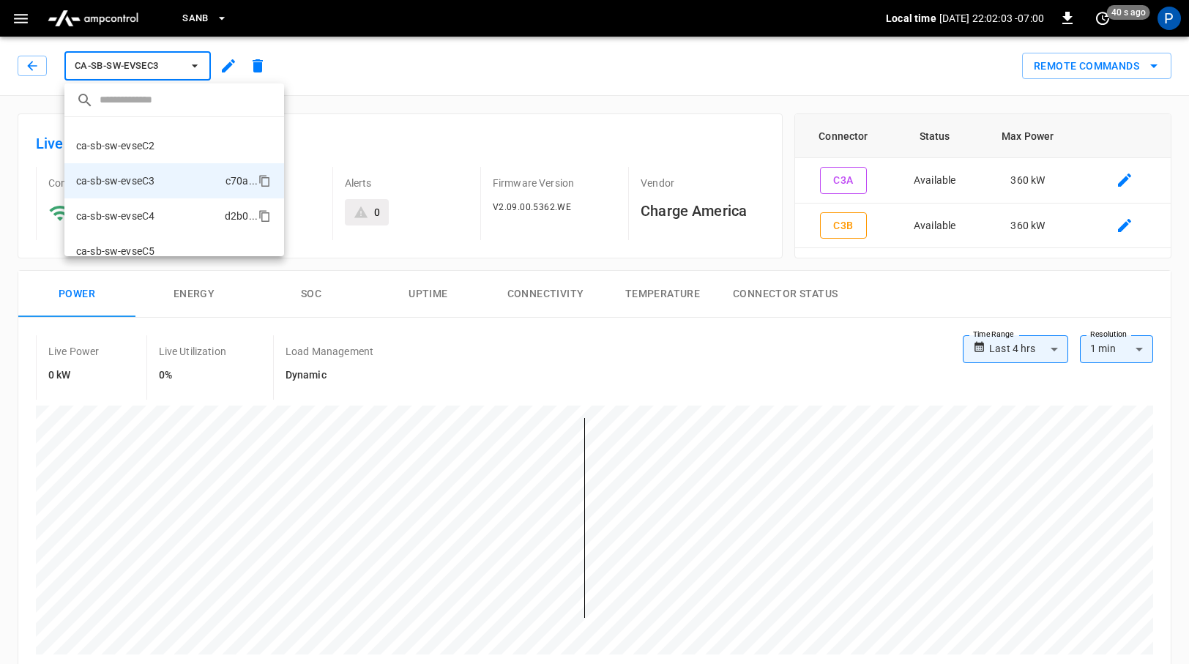
scroll to position [232, 0]
click at [187, 149] on li "ca-sb-sw-evseC2 1ad5 ..." at bounding box center [174, 148] width 220 height 35
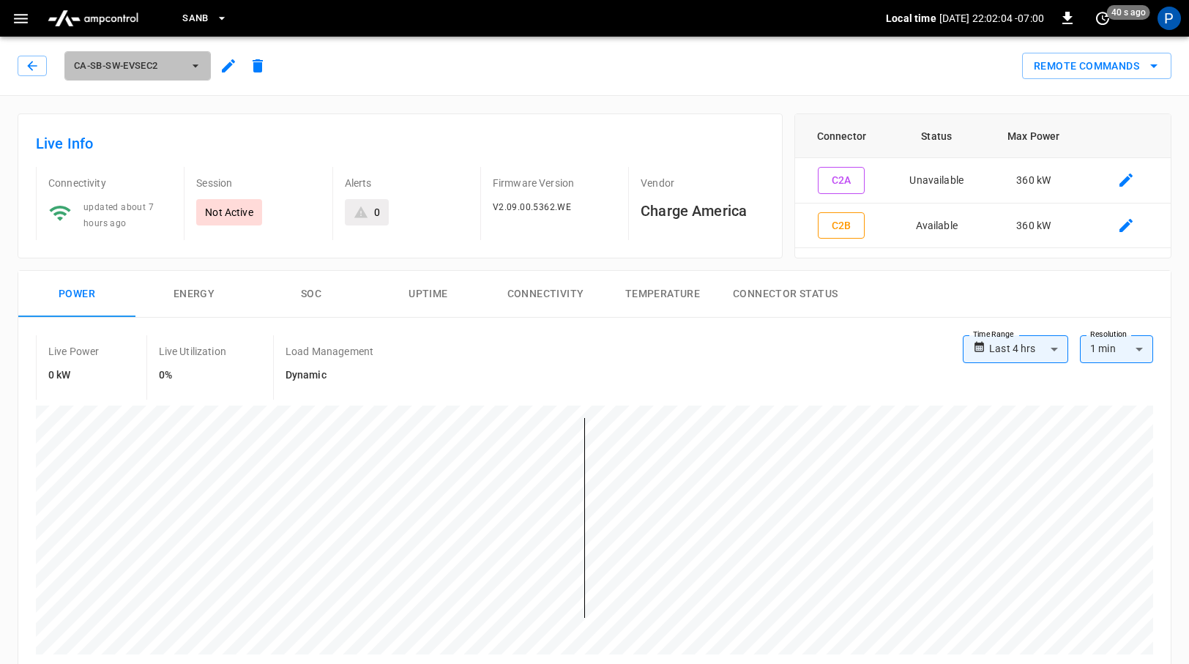
click at [203, 75] on button "ca-sb-sw-evseC2" at bounding box center [137, 65] width 146 height 29
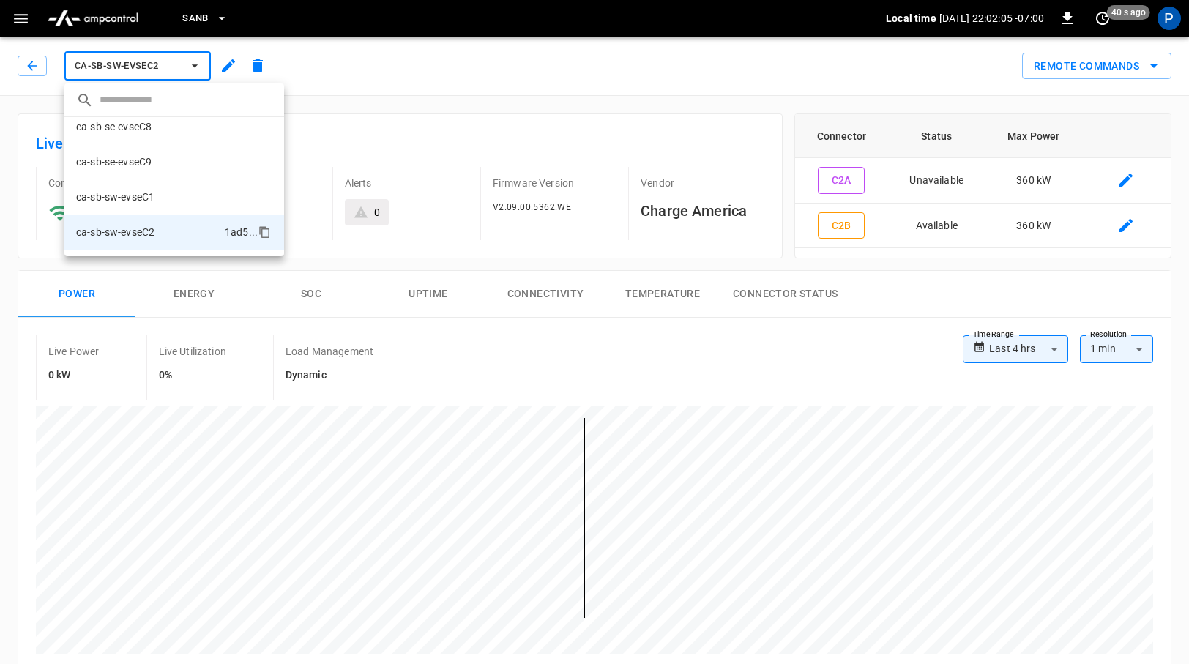
scroll to position [140, 0]
click at [174, 203] on li "ca-sb-sw-evseC1 6252 ..." at bounding box center [174, 205] width 220 height 35
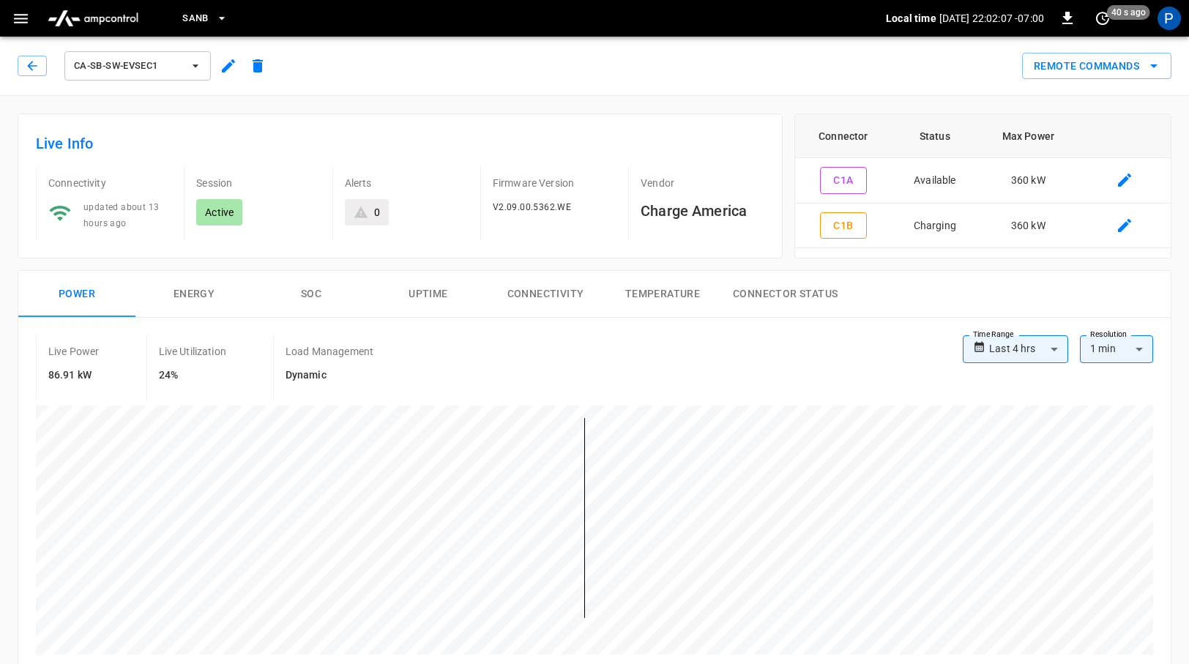
click at [198, 71] on icon "button" at bounding box center [195, 66] width 15 height 15
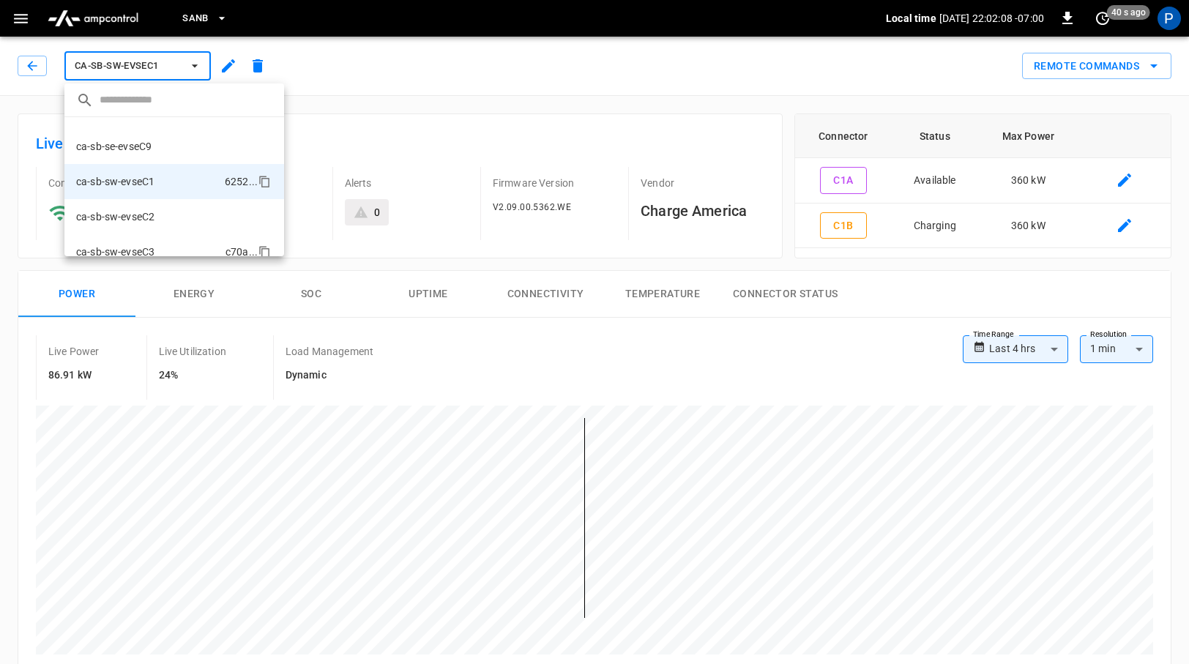
scroll to position [135, 0]
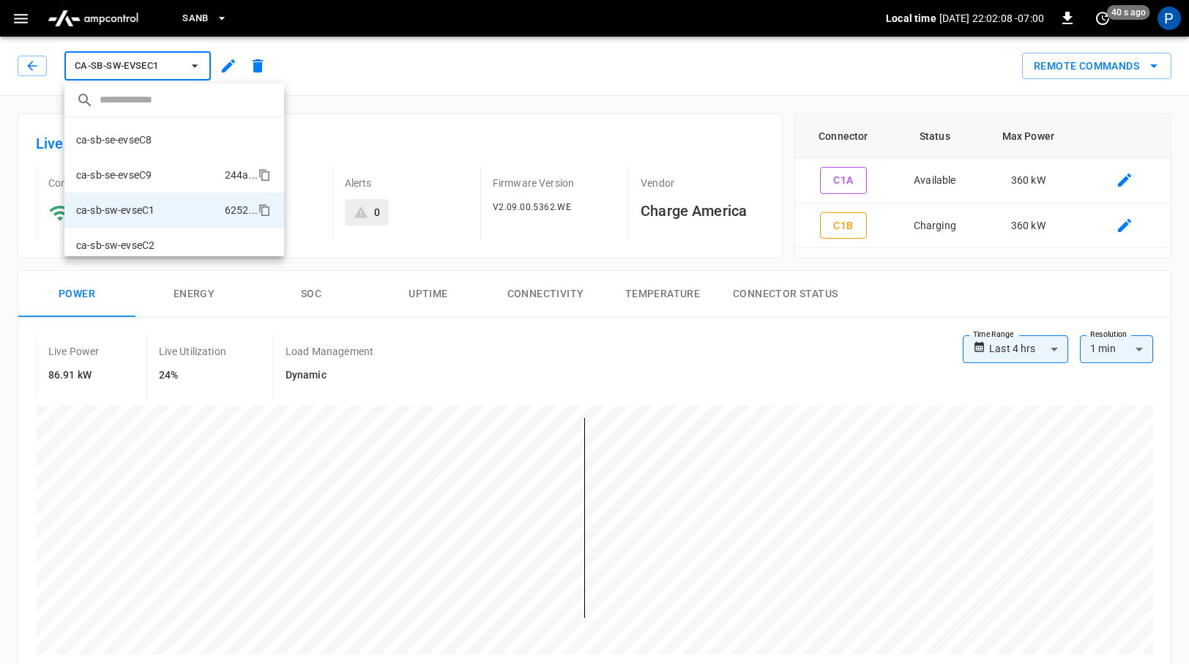
click at [181, 174] on li "ca-sb-se-evseC9 244a ..." at bounding box center [174, 174] width 220 height 35
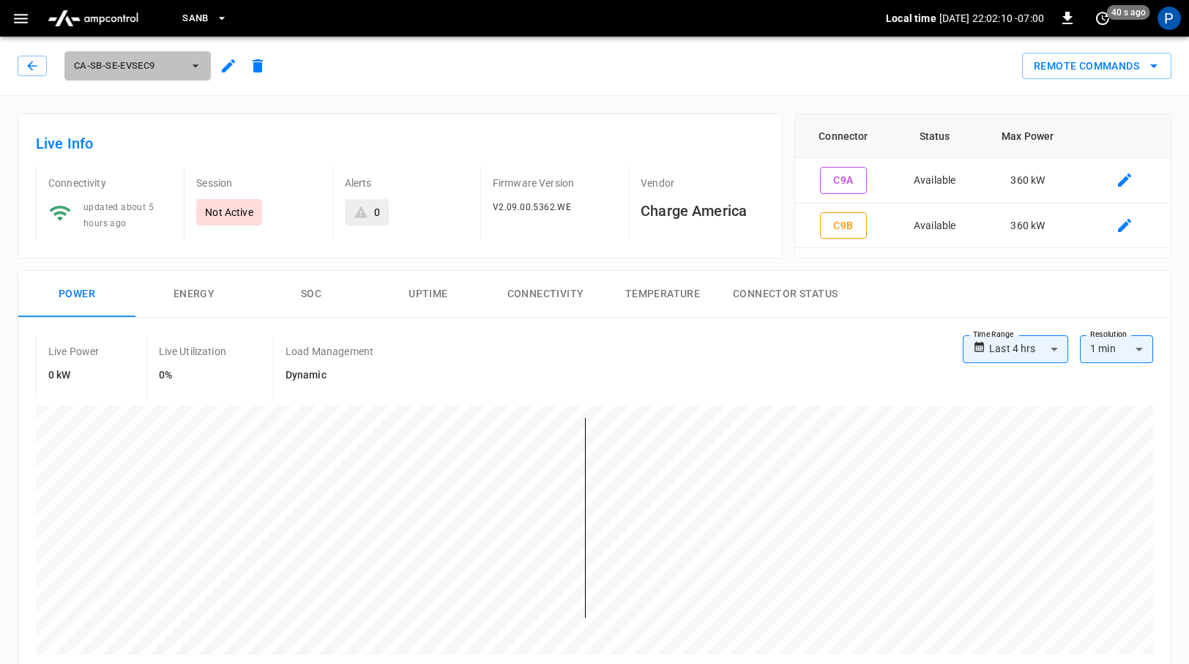
click at [203, 69] on button "ca-sb-se-evseC9" at bounding box center [137, 65] width 146 height 29
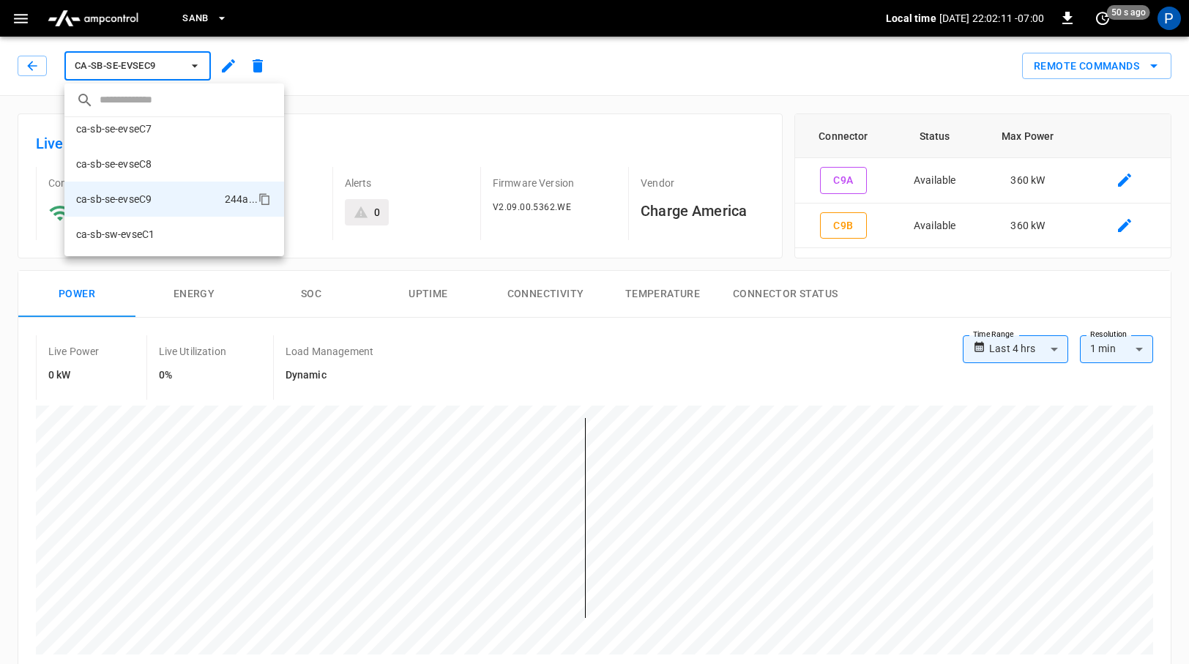
scroll to position [97, 0]
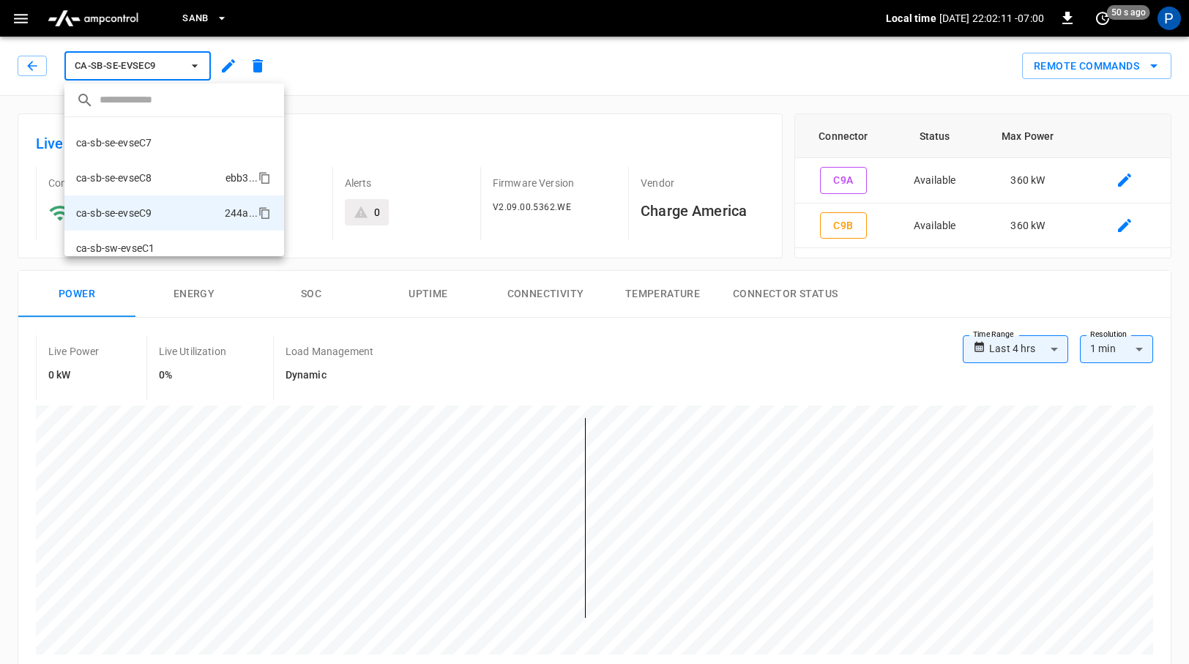
click at [184, 173] on li "ca-sb-se-evseC8 ebb3 ..." at bounding box center [174, 177] width 220 height 35
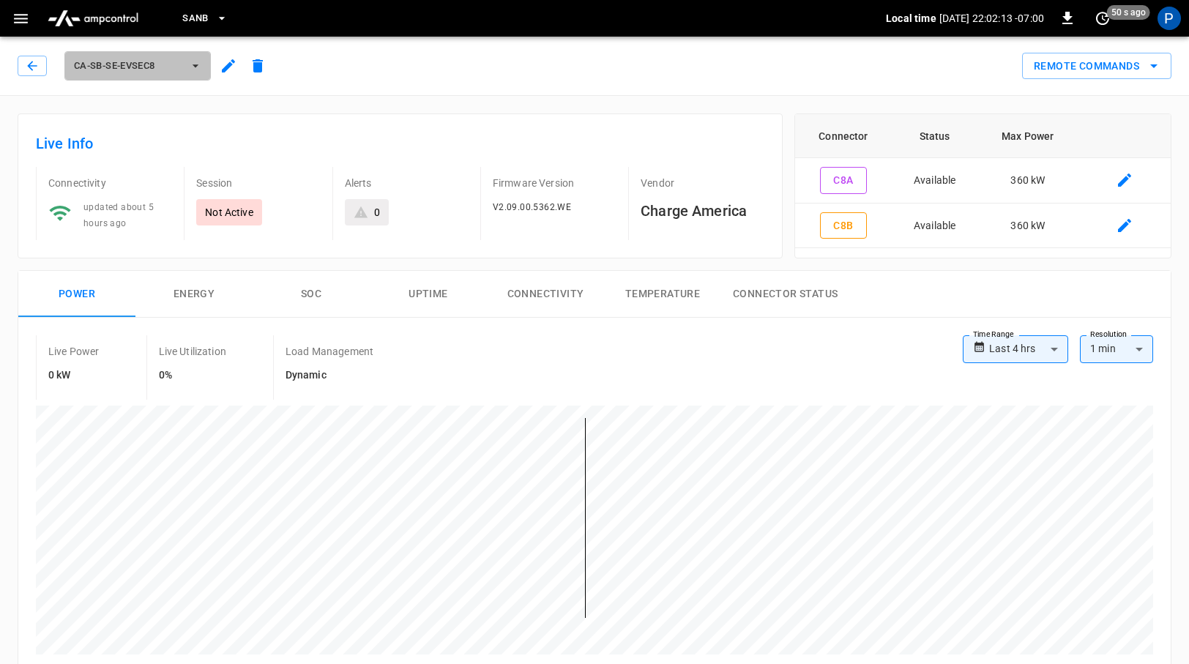
click at [200, 74] on button "ca-sb-se-evseC8" at bounding box center [137, 65] width 146 height 29
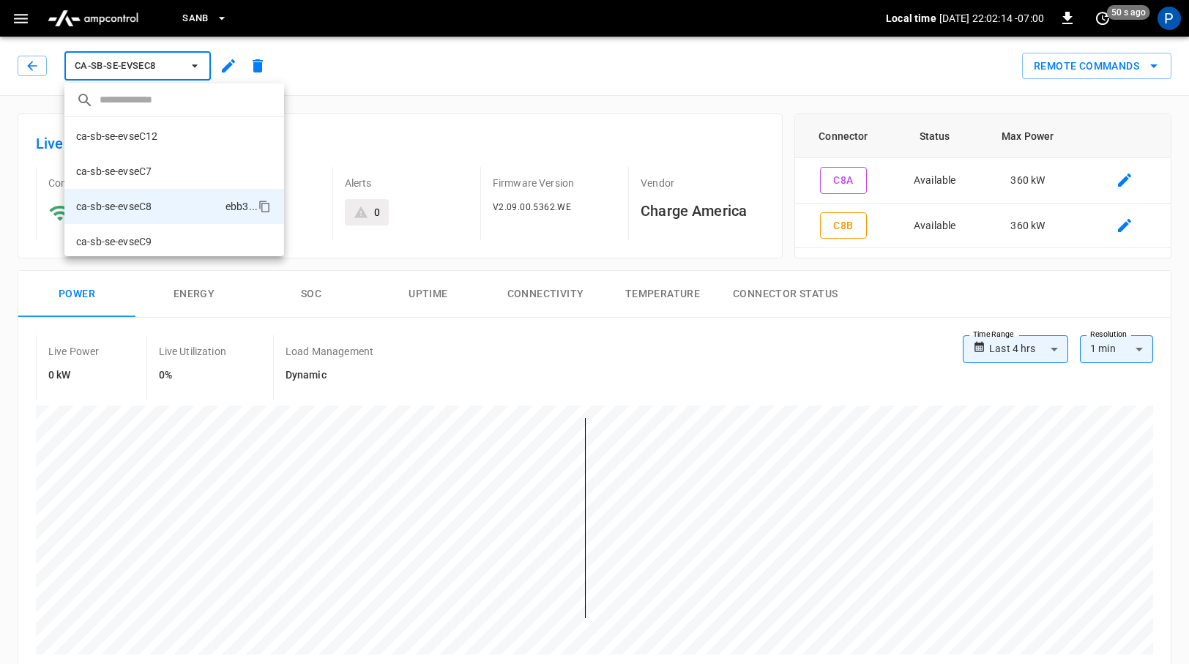
scroll to position [65, 0]
click at [172, 183] on li "ca-sb-se-evseC7 42be ..." at bounding box center [174, 174] width 220 height 35
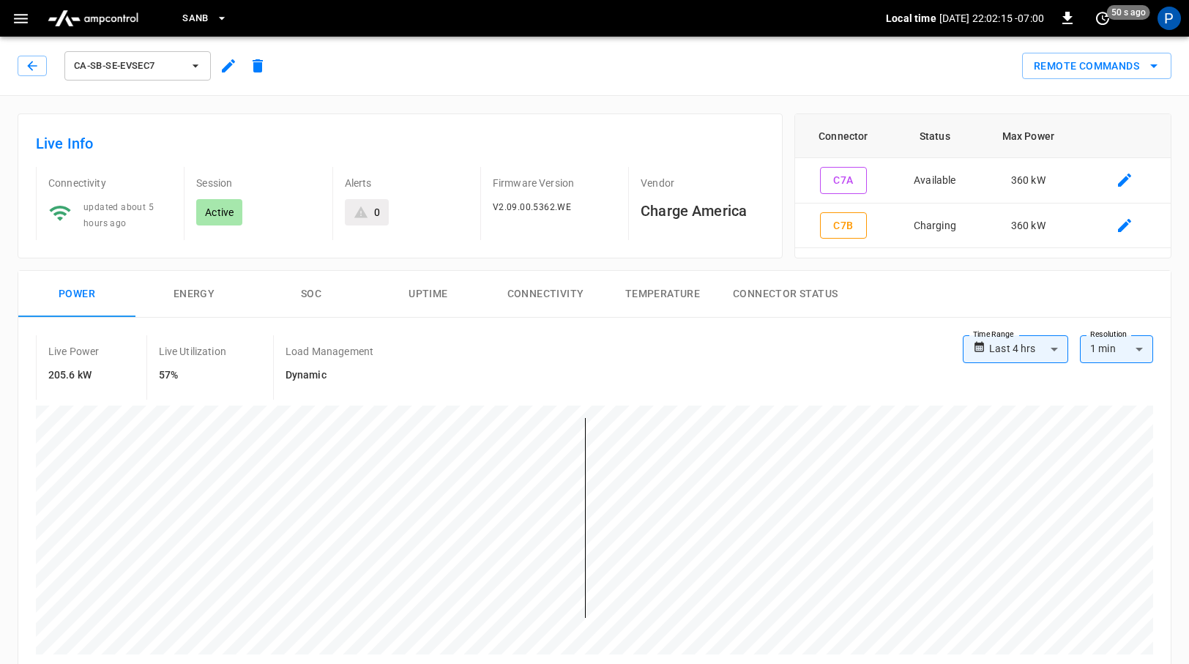
click at [194, 76] on button "ca-sb-se-evseC7" at bounding box center [137, 65] width 146 height 29
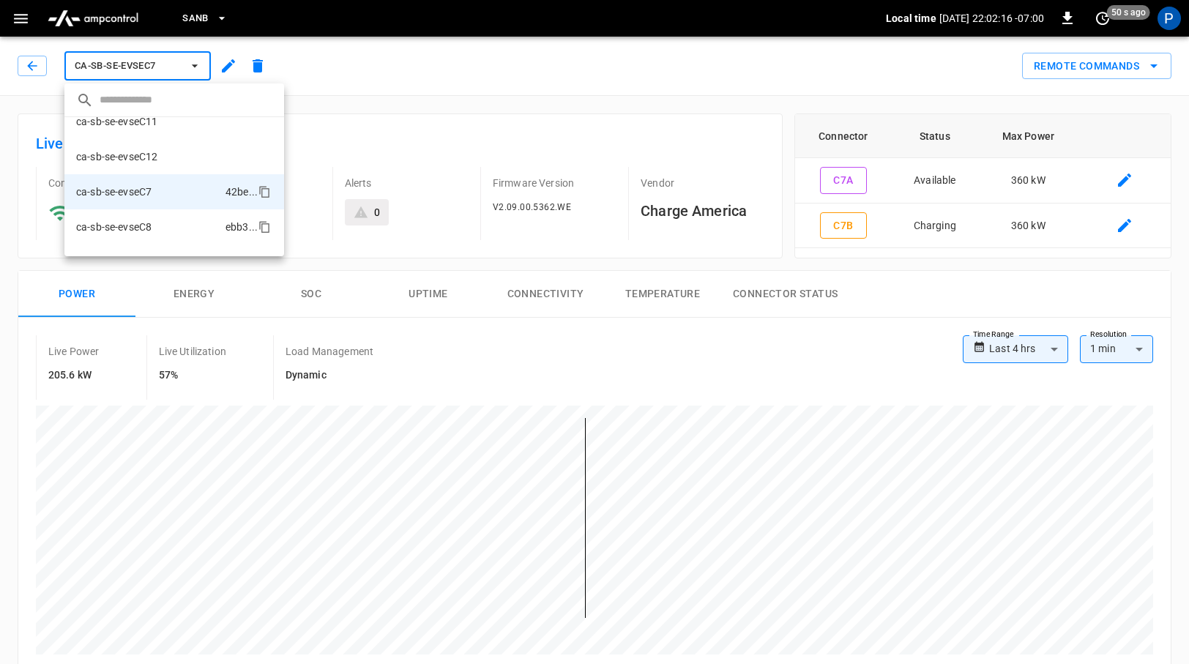
scroll to position [20, 0]
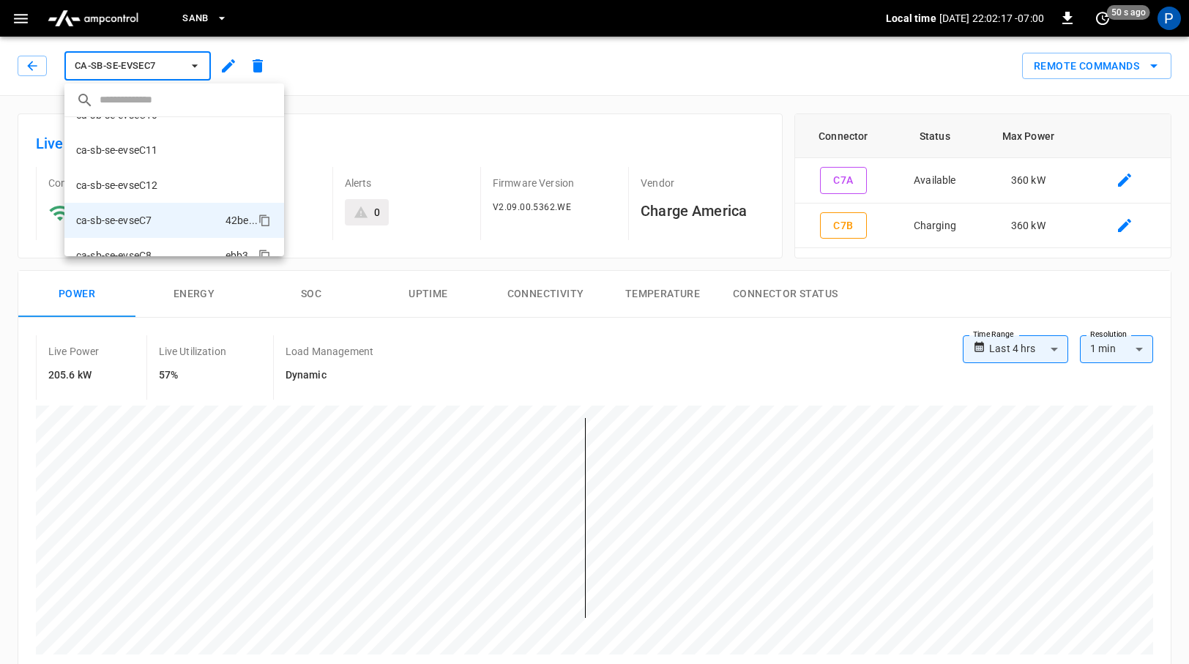
click at [176, 173] on li "ca-sb-se-evseC12 8d2d ..." at bounding box center [174, 185] width 220 height 35
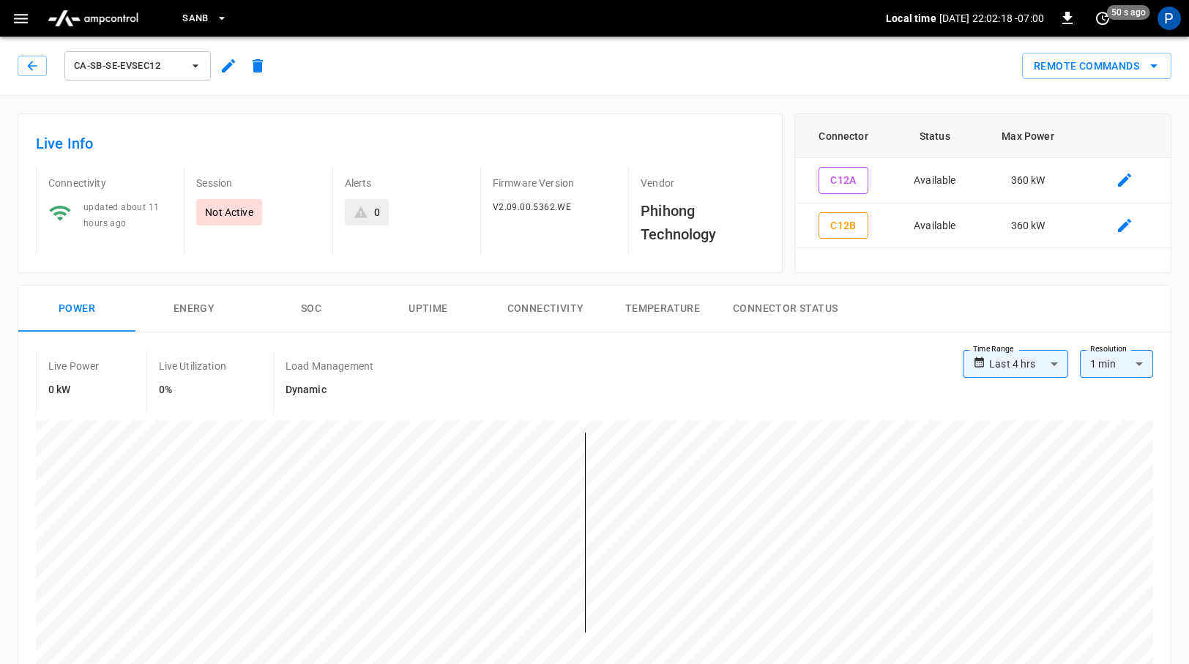
click at [195, 70] on icon "button" at bounding box center [195, 66] width 15 height 15
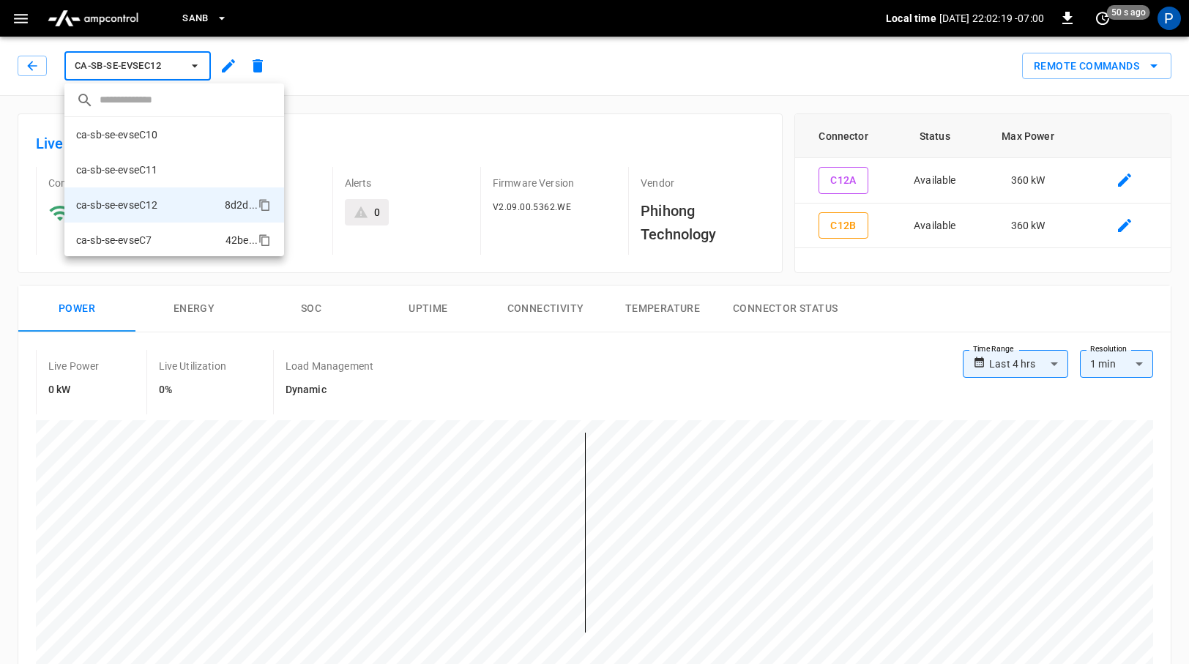
scroll to position [60, 0]
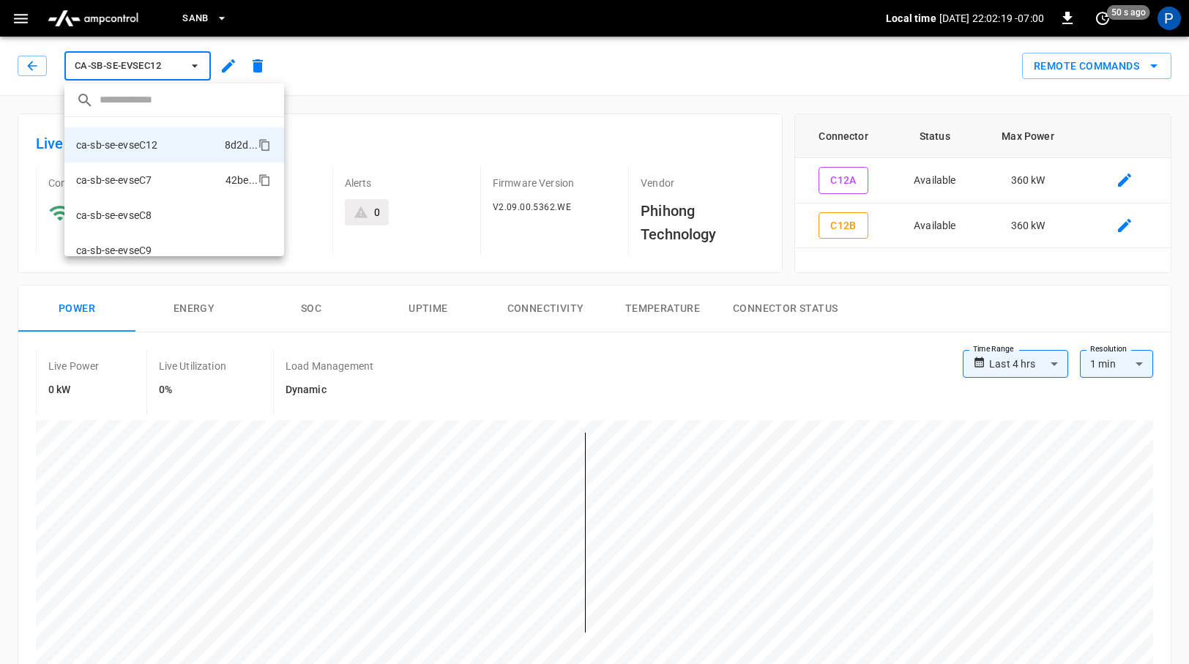
click at [169, 182] on li "ca-sb-se-evseC7 42be ..." at bounding box center [174, 179] width 220 height 35
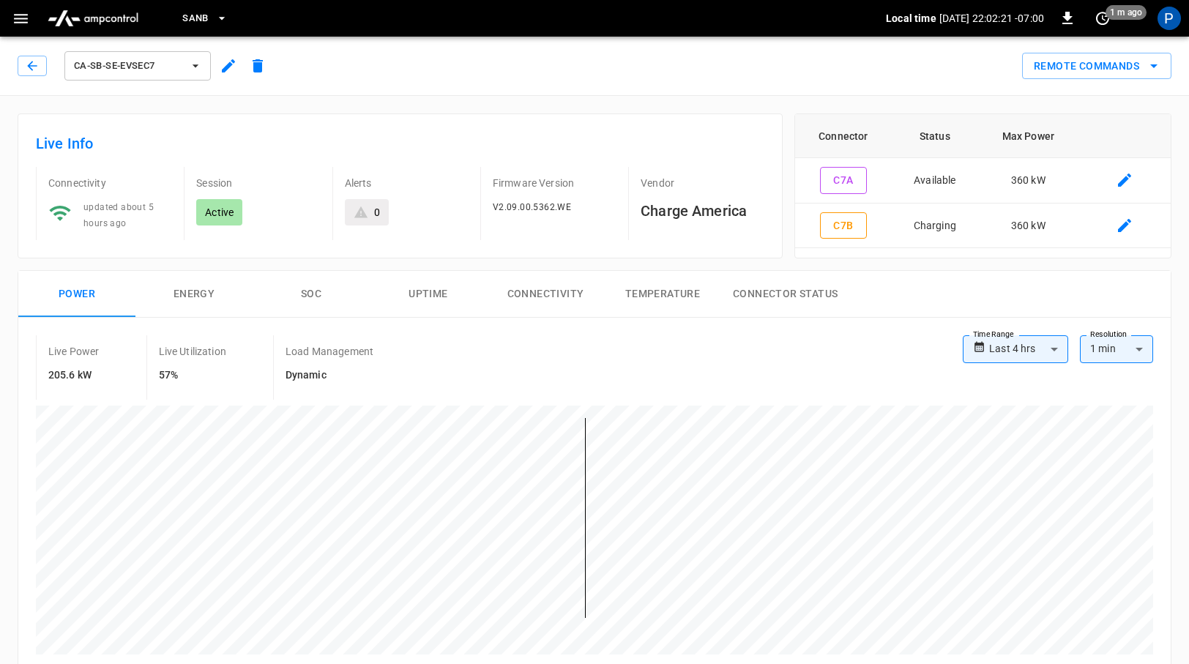
click at [201, 58] on button "ca-sb-se-evseC7" at bounding box center [137, 65] width 146 height 29
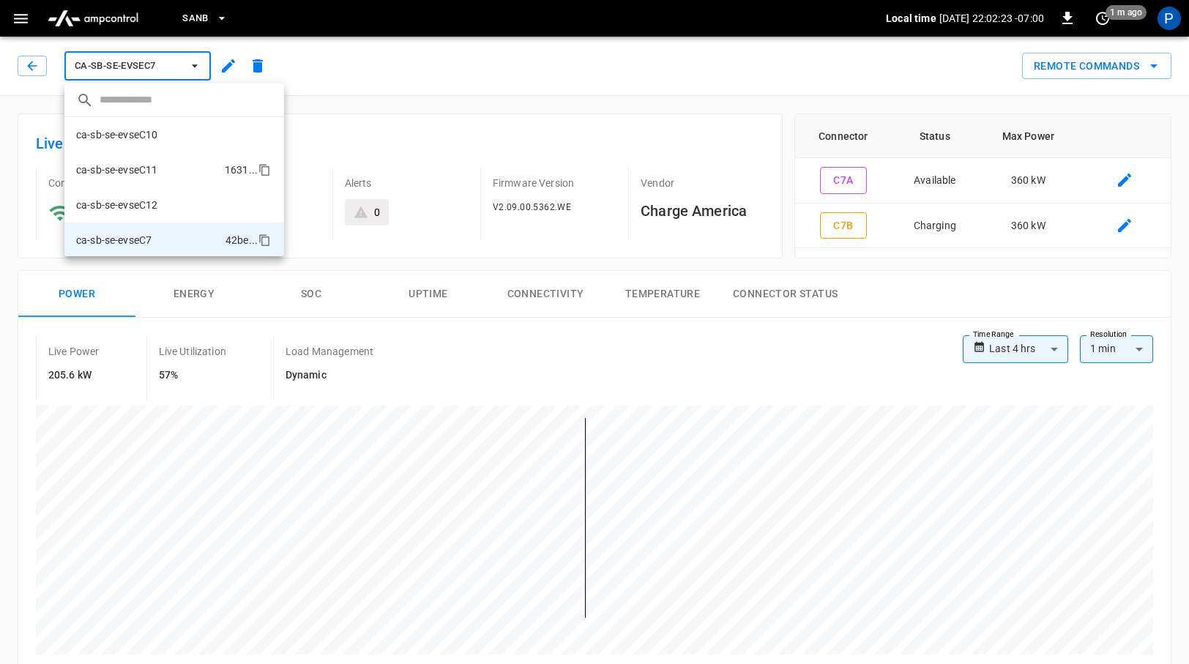
click at [175, 166] on li "ca-sb-se-evseC11 1631 ..." at bounding box center [174, 169] width 220 height 35
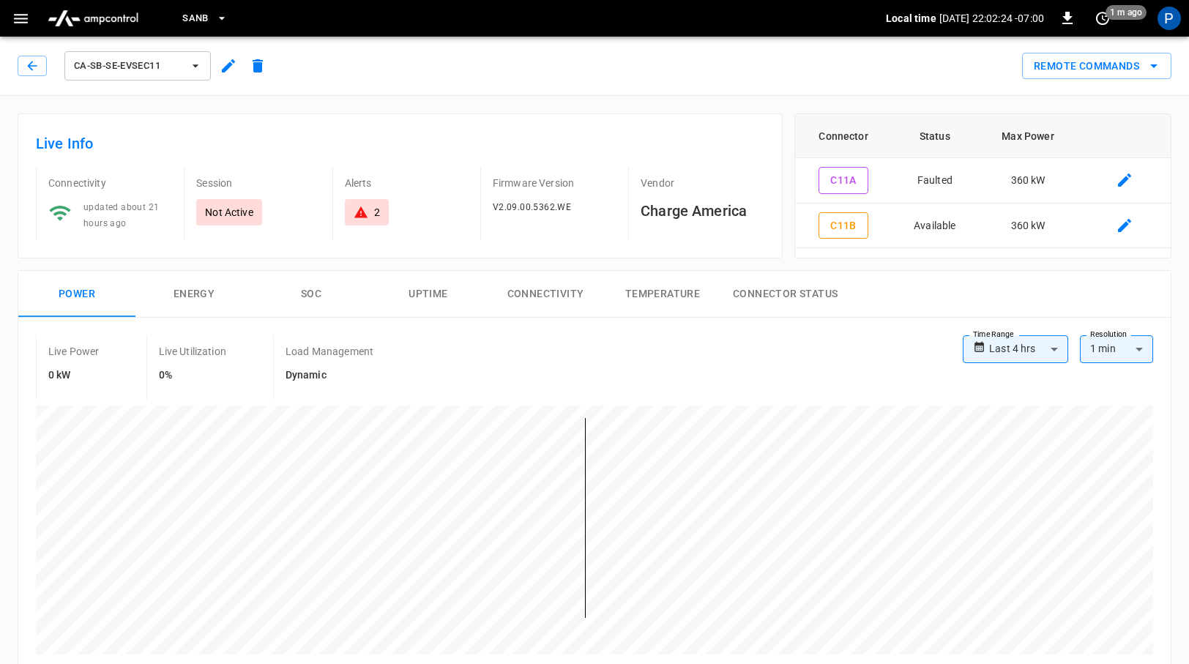
click at [206, 70] on button "ca-sb-se-evseC11" at bounding box center [137, 65] width 146 height 29
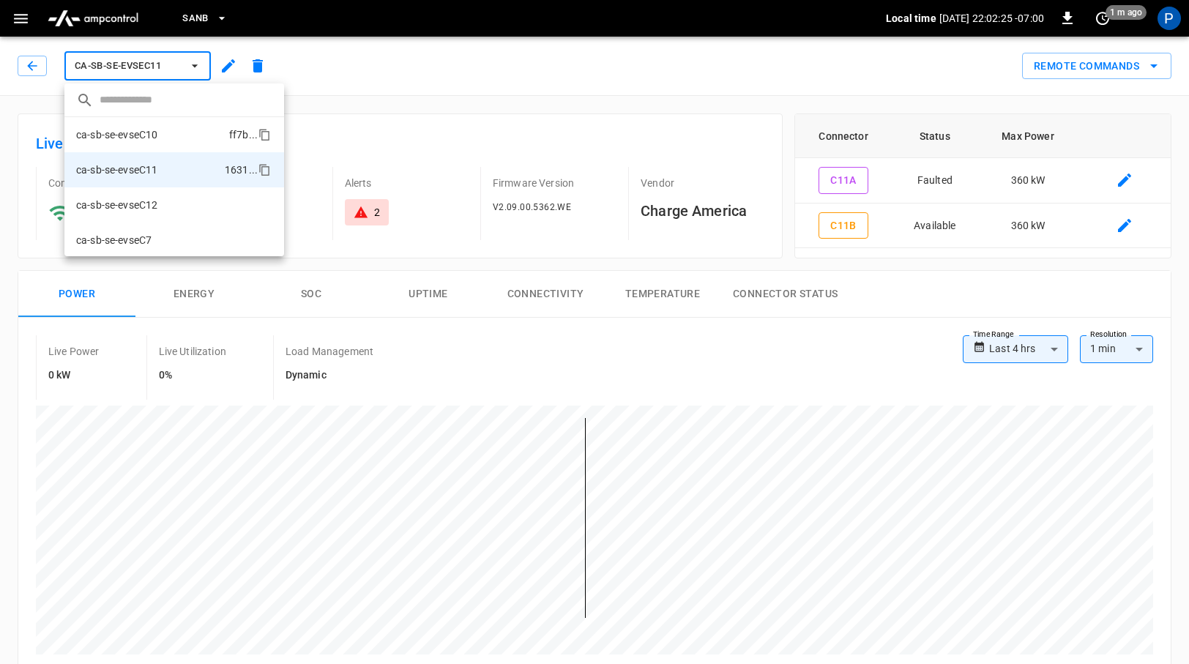
click at [191, 137] on li "ca-sb-se-evseC10 ff7b ..." at bounding box center [174, 134] width 220 height 35
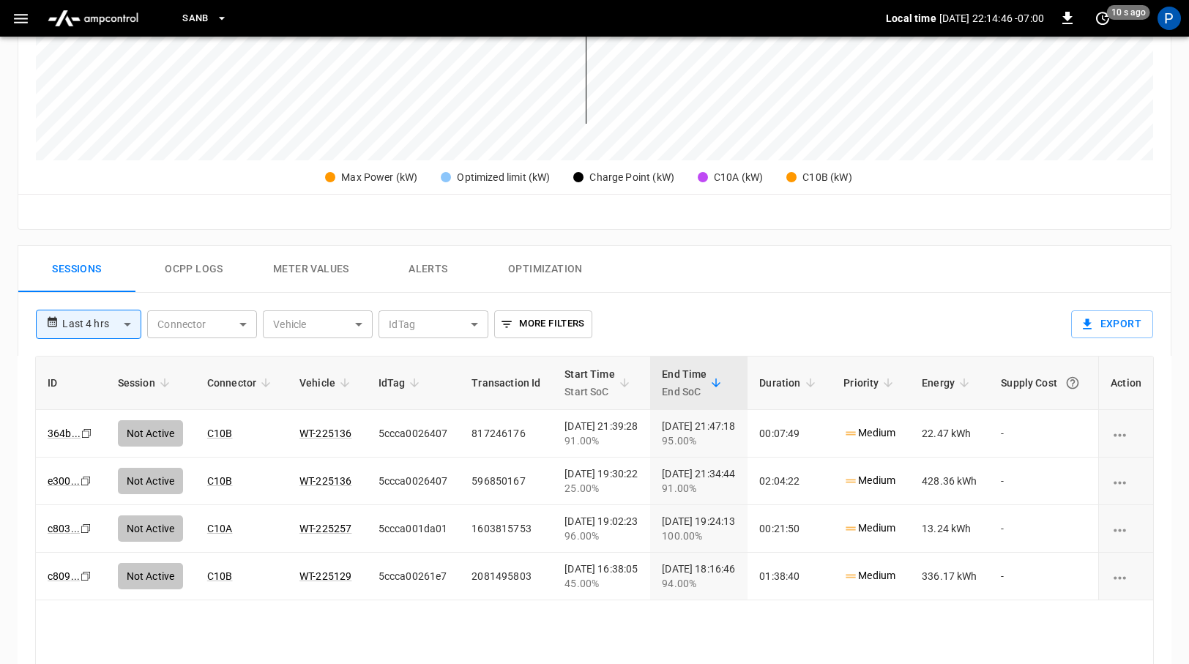
scroll to position [566, 0]
